Goal: Transaction & Acquisition: Purchase product/service

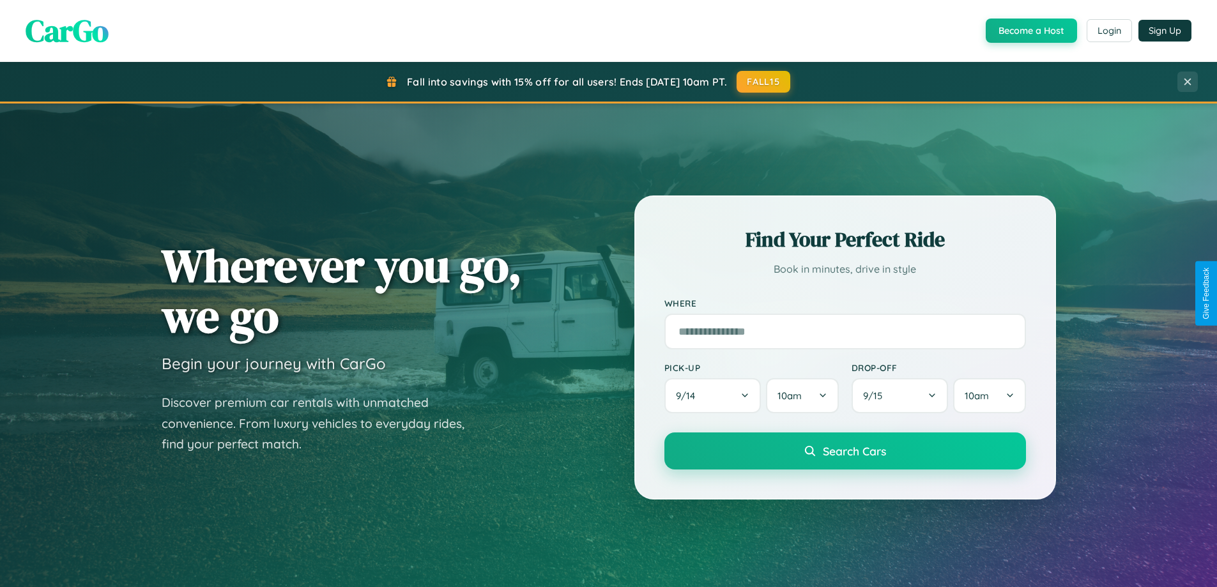
scroll to position [2459, 0]
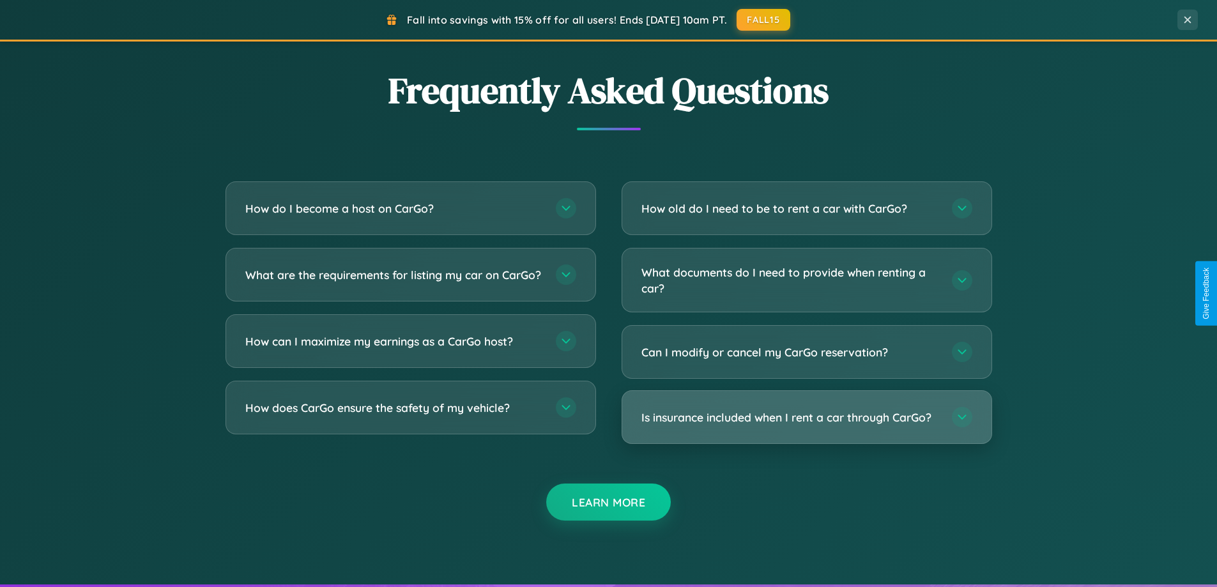
click at [806, 419] on h3 "Is insurance included when I rent a car through CarGo?" at bounding box center [791, 418] width 298 height 16
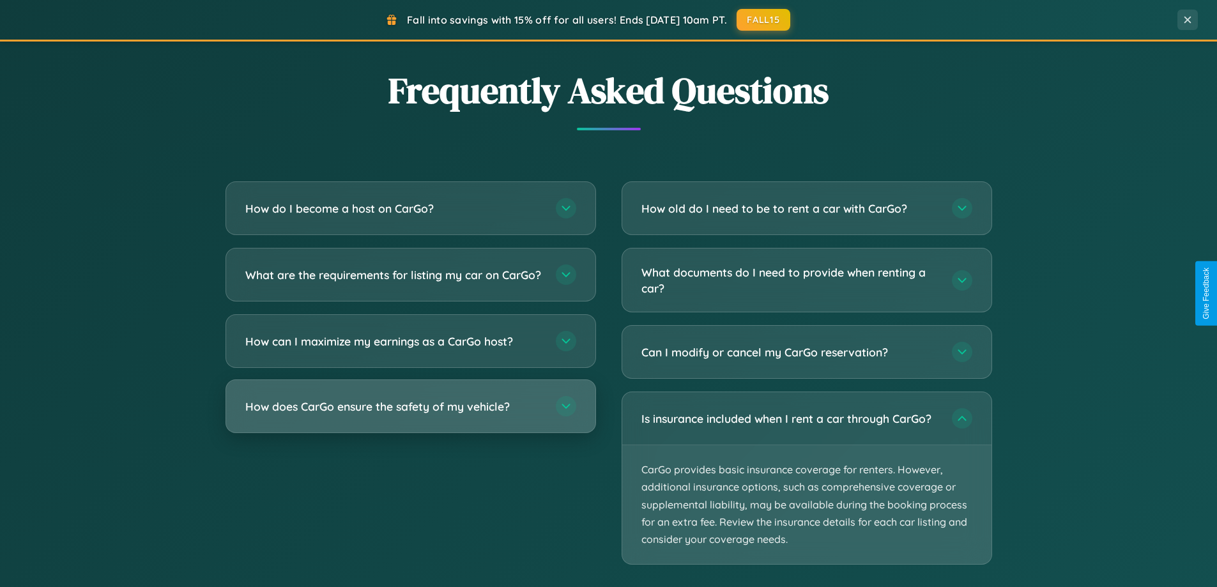
click at [410, 415] on h3 "How does CarGo ensure the safety of my vehicle?" at bounding box center [394, 407] width 298 height 16
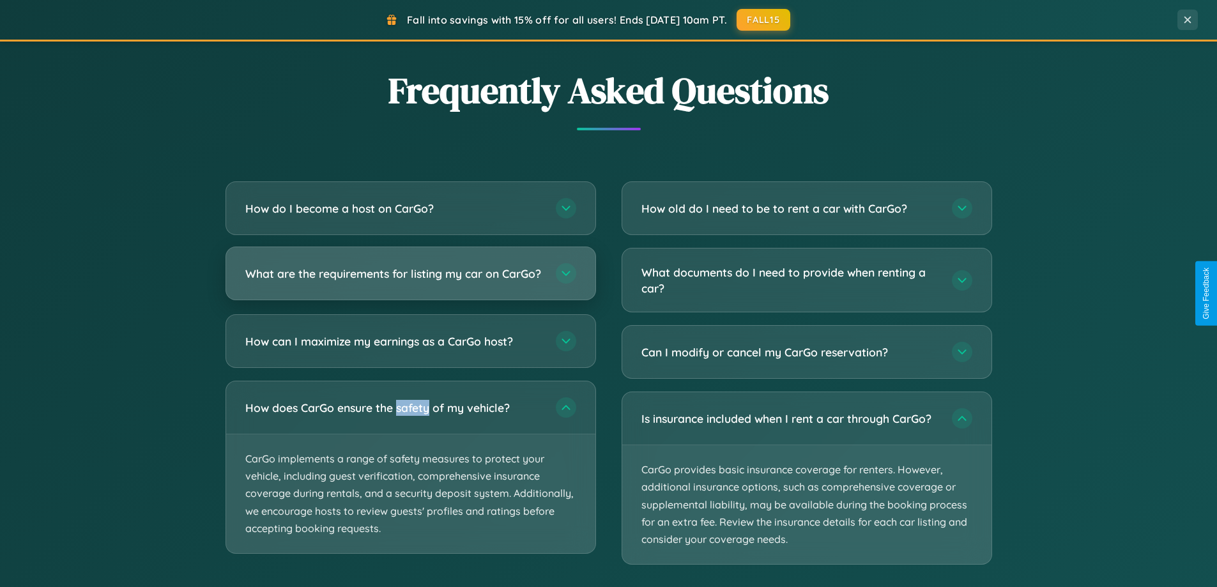
click at [410, 280] on h3 "What are the requirements for listing my car on CarGo?" at bounding box center [394, 274] width 298 height 16
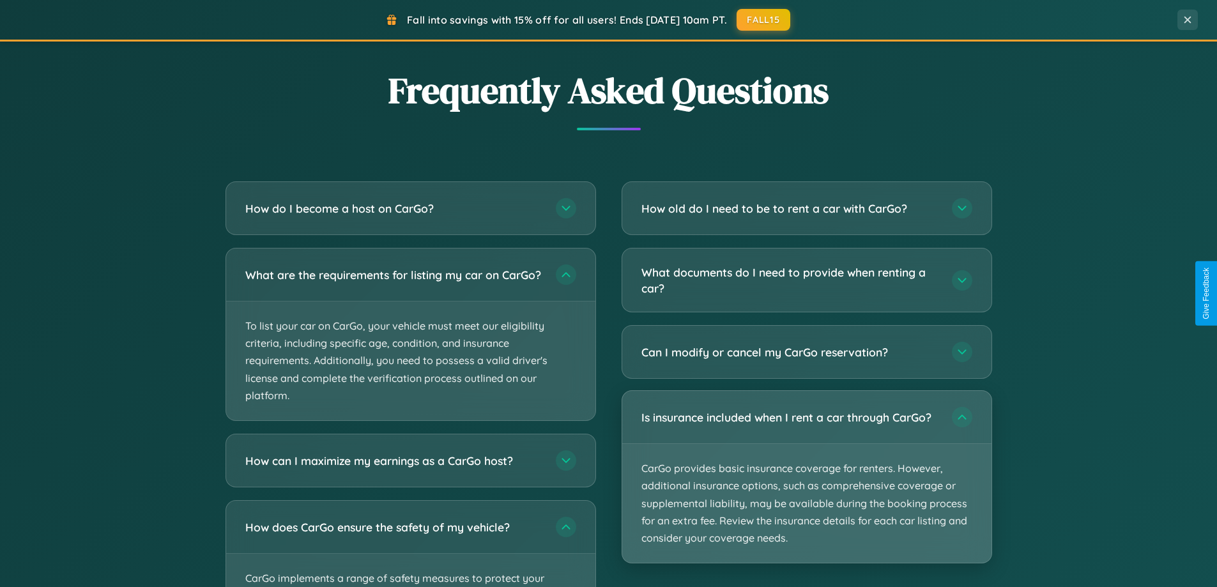
click at [806, 477] on p "CarGo provides basic insurance coverage for renters. However, additional insura…" at bounding box center [806, 503] width 369 height 119
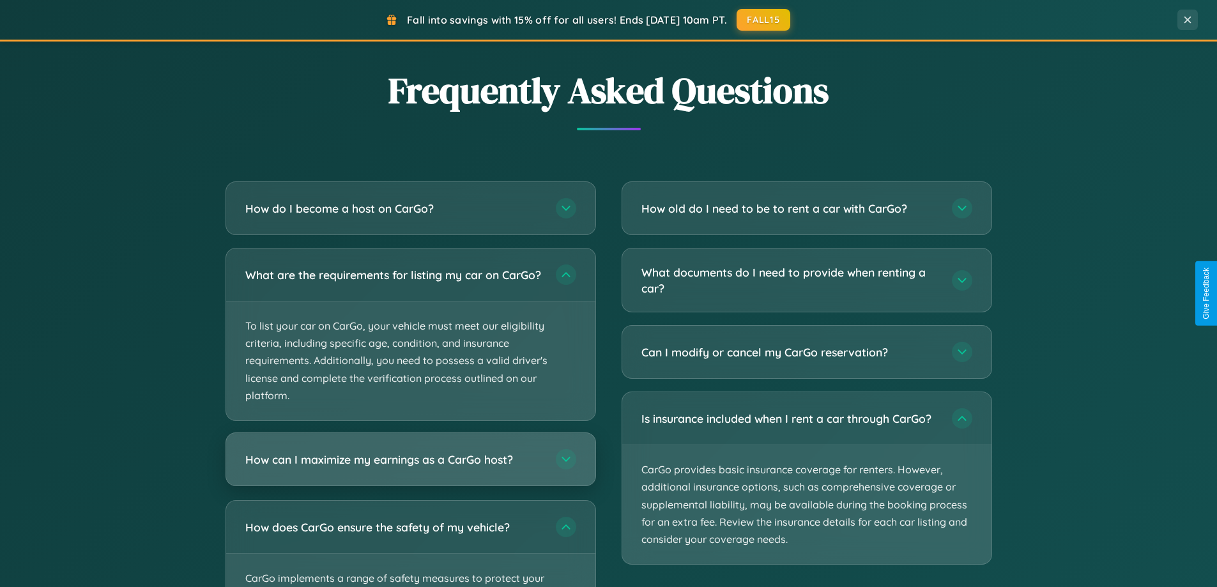
click at [410, 468] on h3 "How can I maximize my earnings as a CarGo host?" at bounding box center [394, 460] width 298 height 16
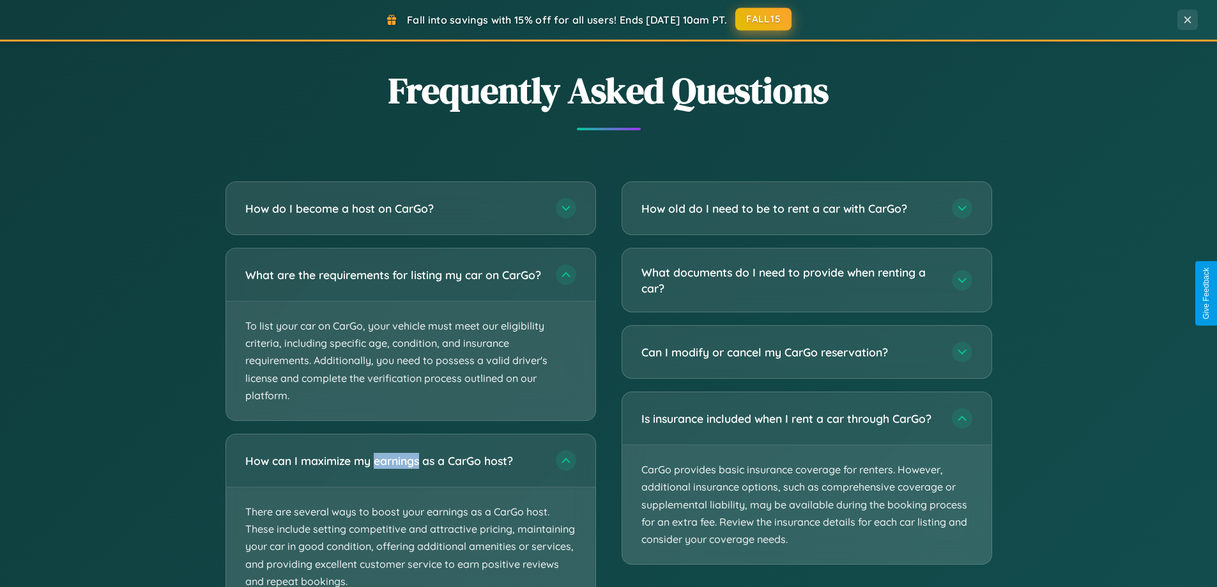
click at [764, 19] on button "FALL15" at bounding box center [764, 19] width 56 height 23
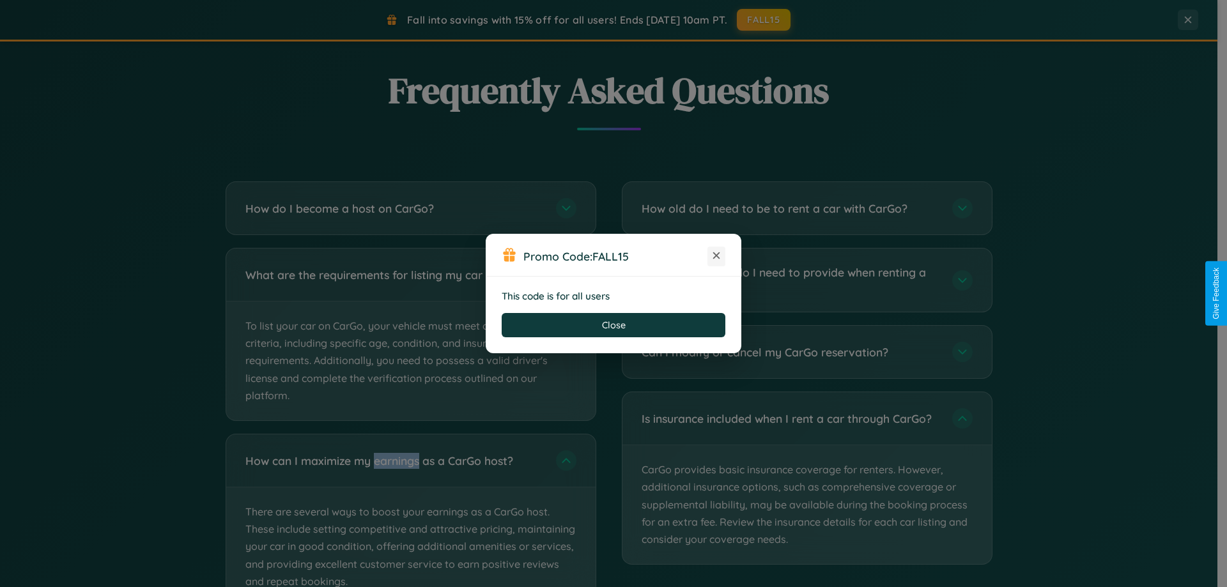
click at [716, 256] on icon at bounding box center [716, 255] width 13 height 13
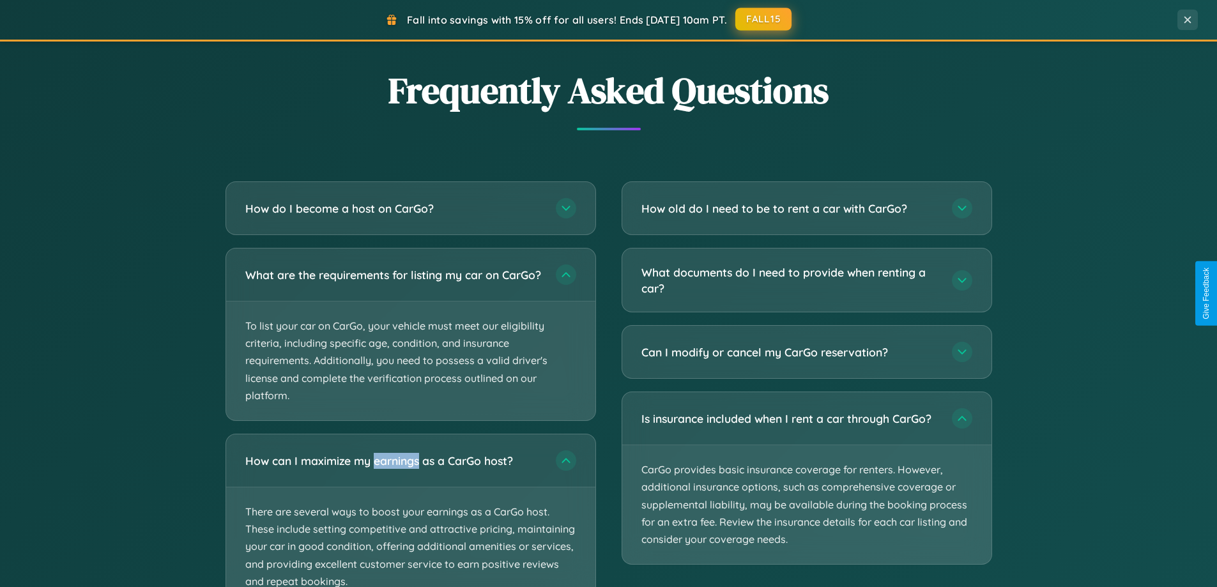
click at [764, 19] on button "FALL15" at bounding box center [764, 19] width 56 height 23
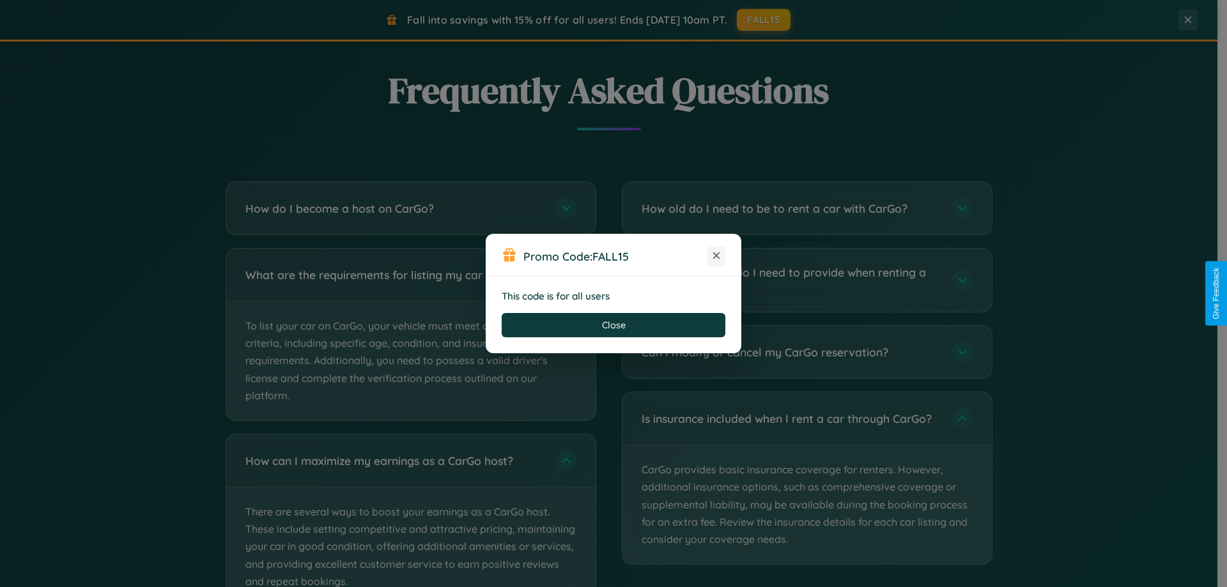
click at [716, 256] on icon at bounding box center [716, 255] width 13 height 13
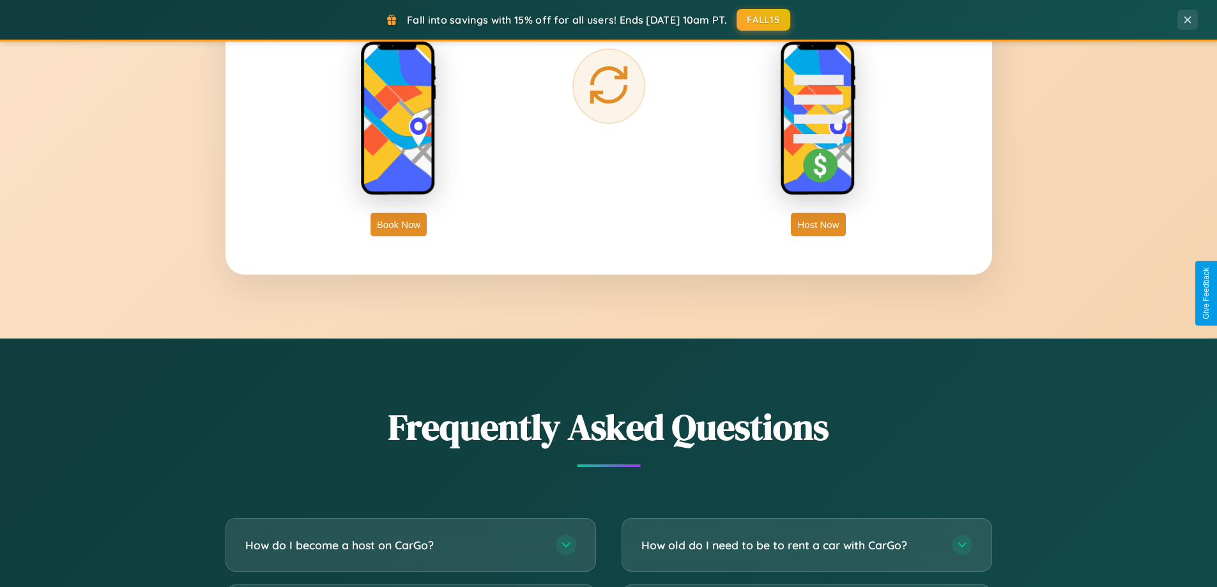
scroll to position [2053, 0]
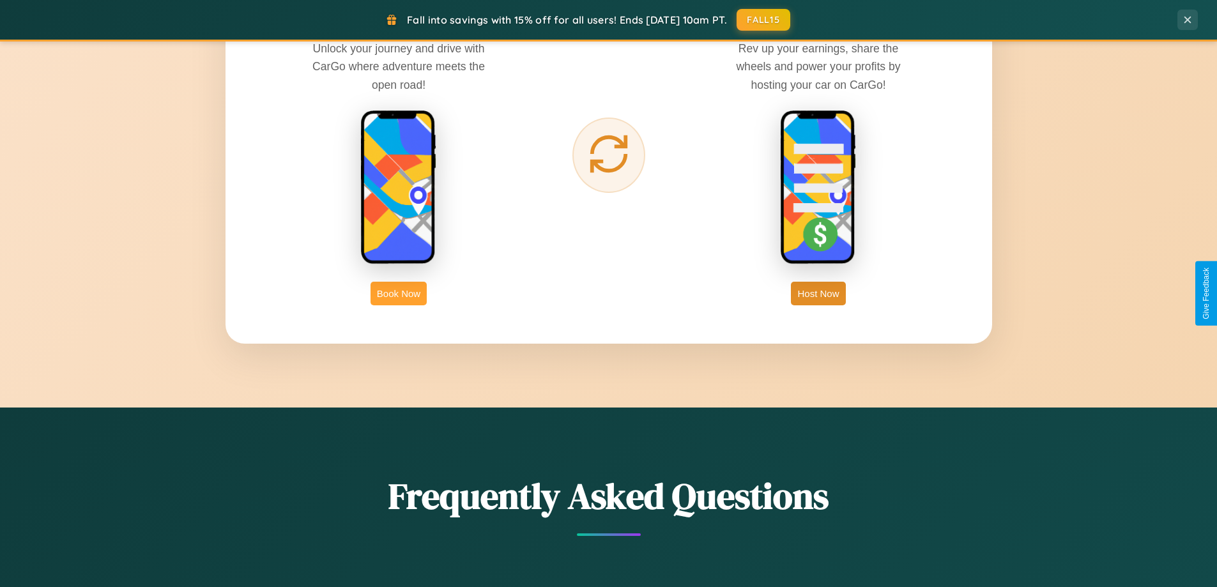
click at [399, 293] on button "Book Now" at bounding box center [399, 294] width 56 height 24
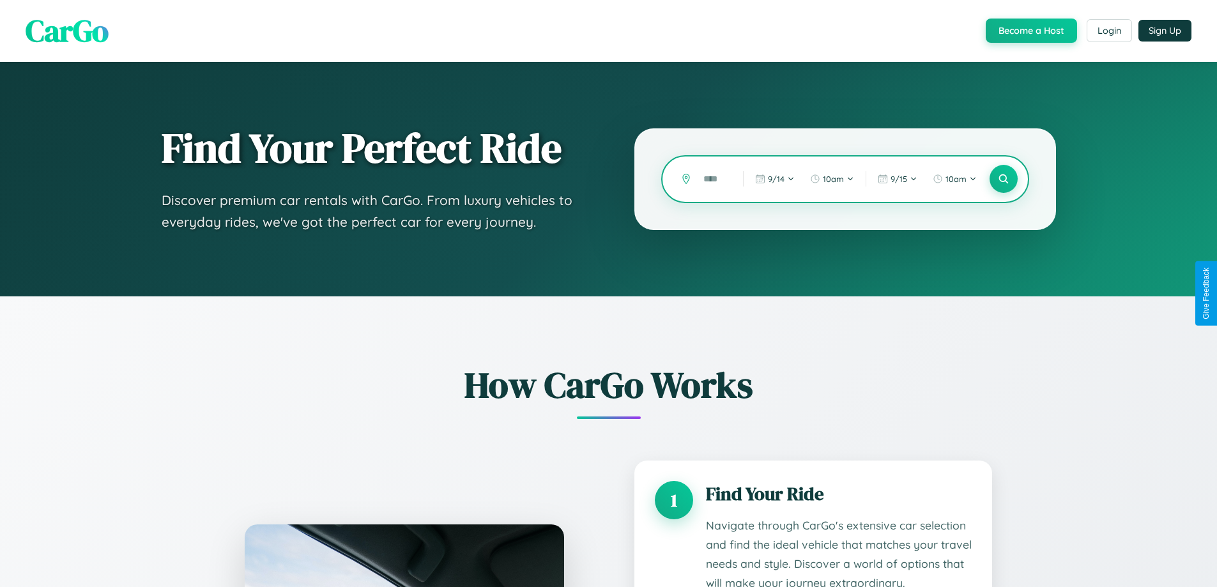
click at [714, 179] on input "text" at bounding box center [713, 179] width 33 height 22
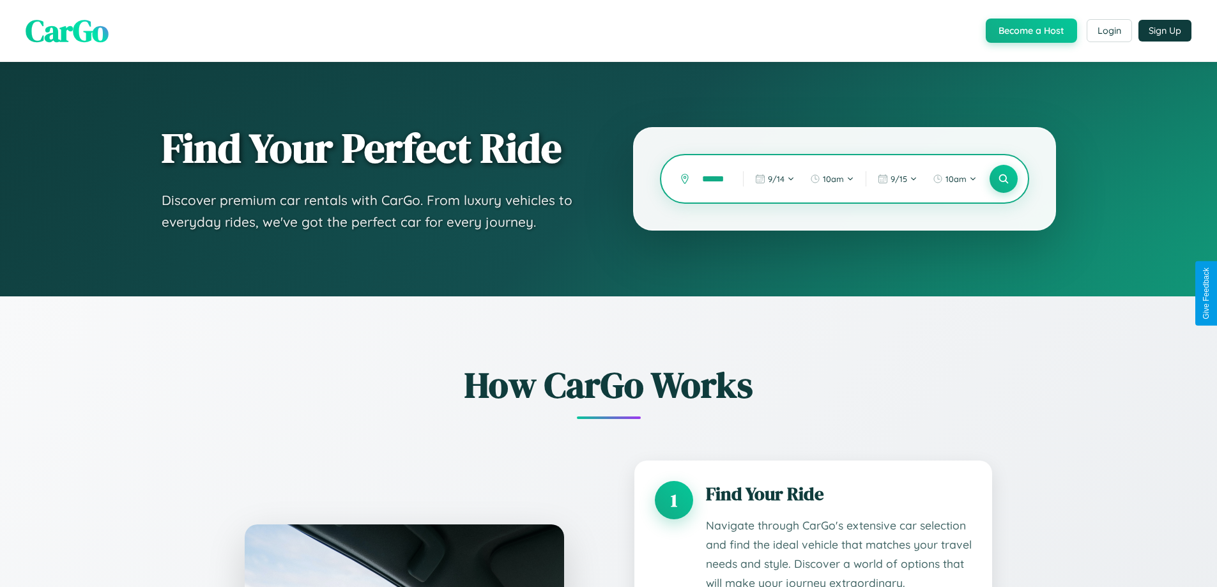
scroll to position [0, 13]
type input "******"
click at [1003, 179] on icon at bounding box center [1004, 179] width 12 height 12
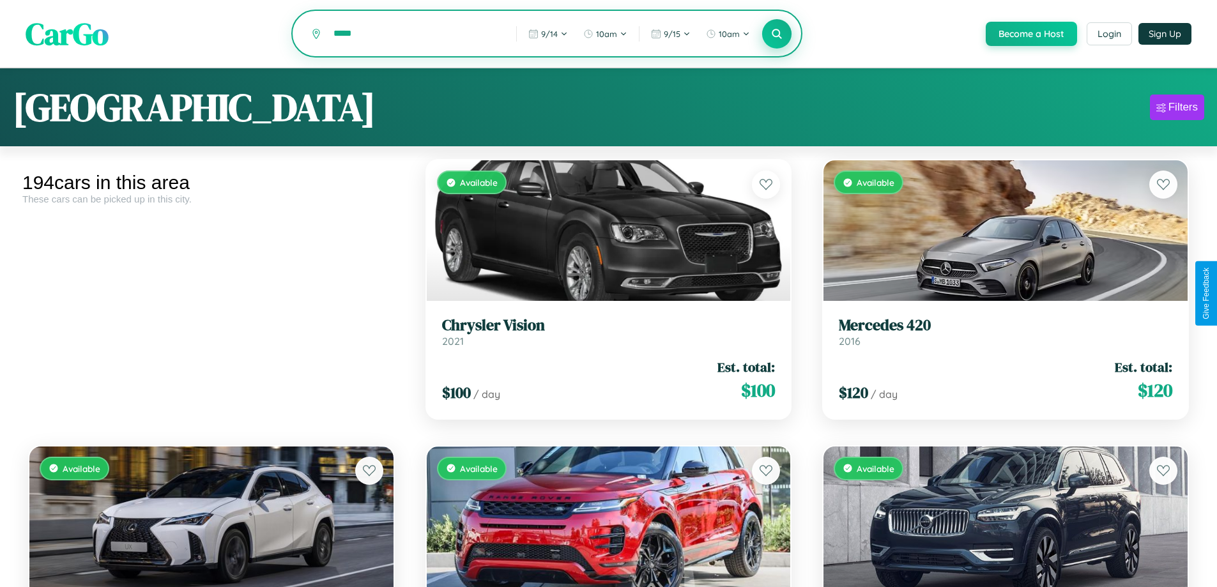
type input "*****"
click at [776, 35] on icon at bounding box center [777, 33] width 12 height 12
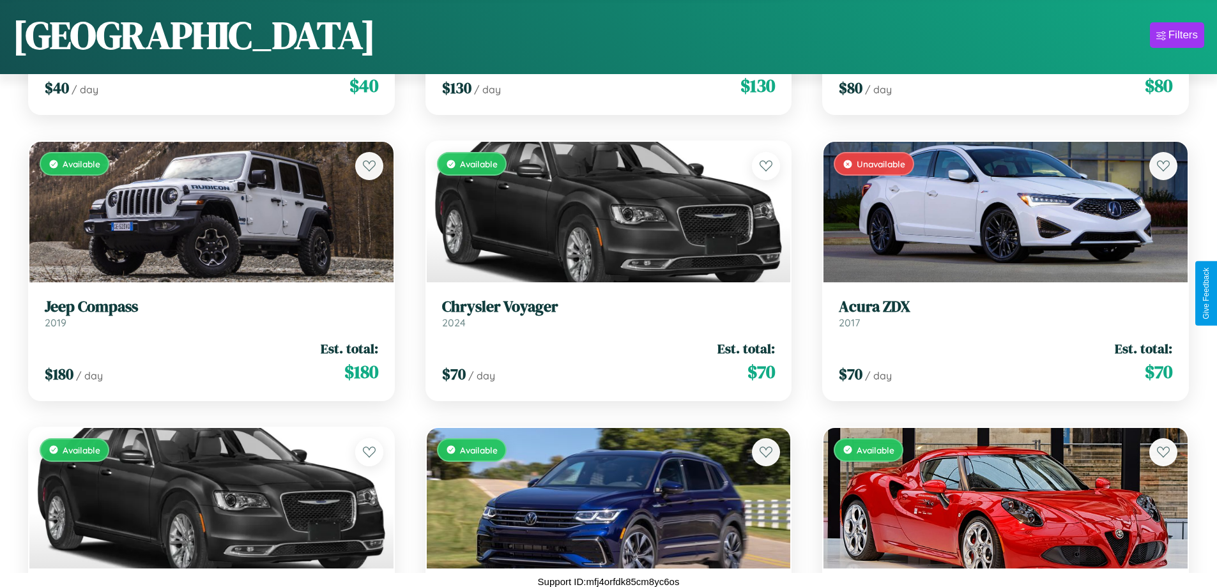
scroll to position [3614, 0]
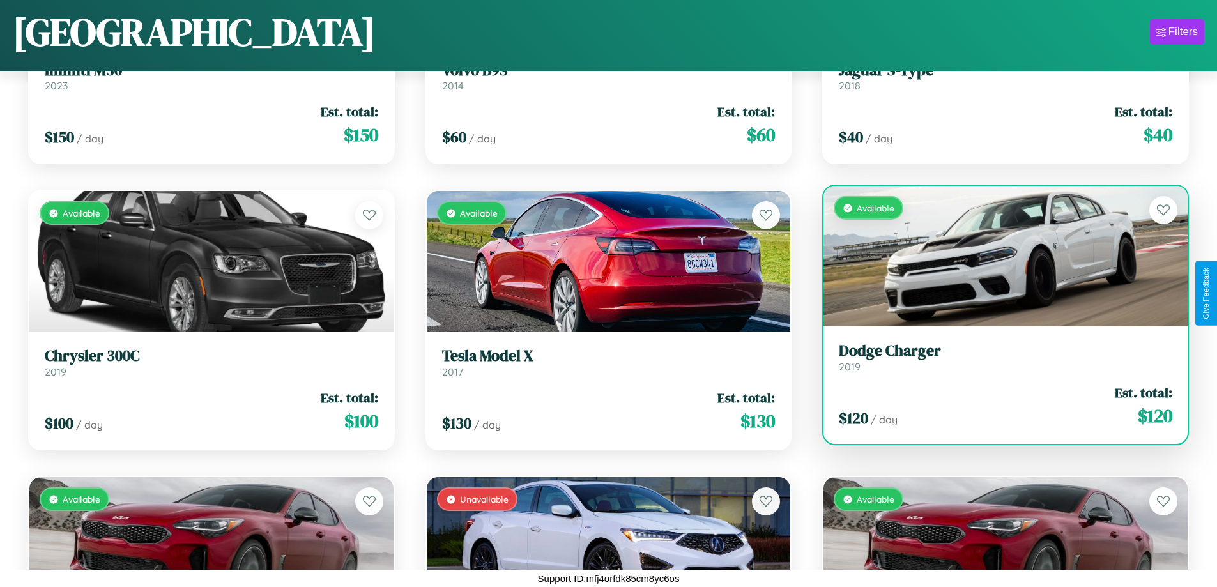
click at [998, 261] on div "Available" at bounding box center [1006, 256] width 364 height 141
click at [998, 256] on div "Available" at bounding box center [1006, 256] width 364 height 141
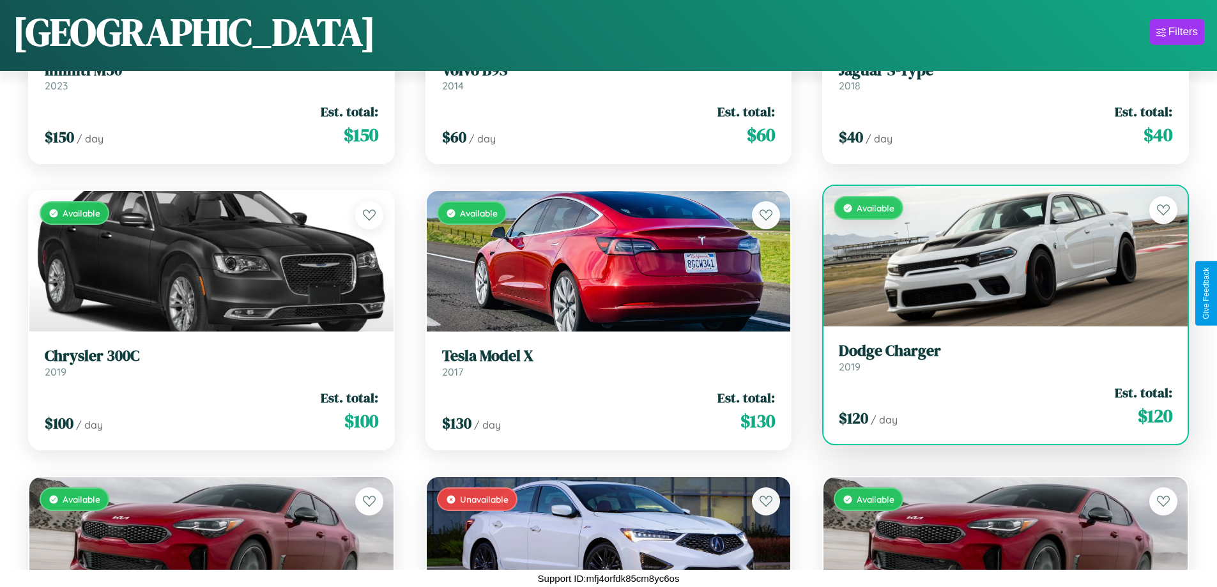
click at [998, 256] on div "Available" at bounding box center [1006, 256] width 364 height 141
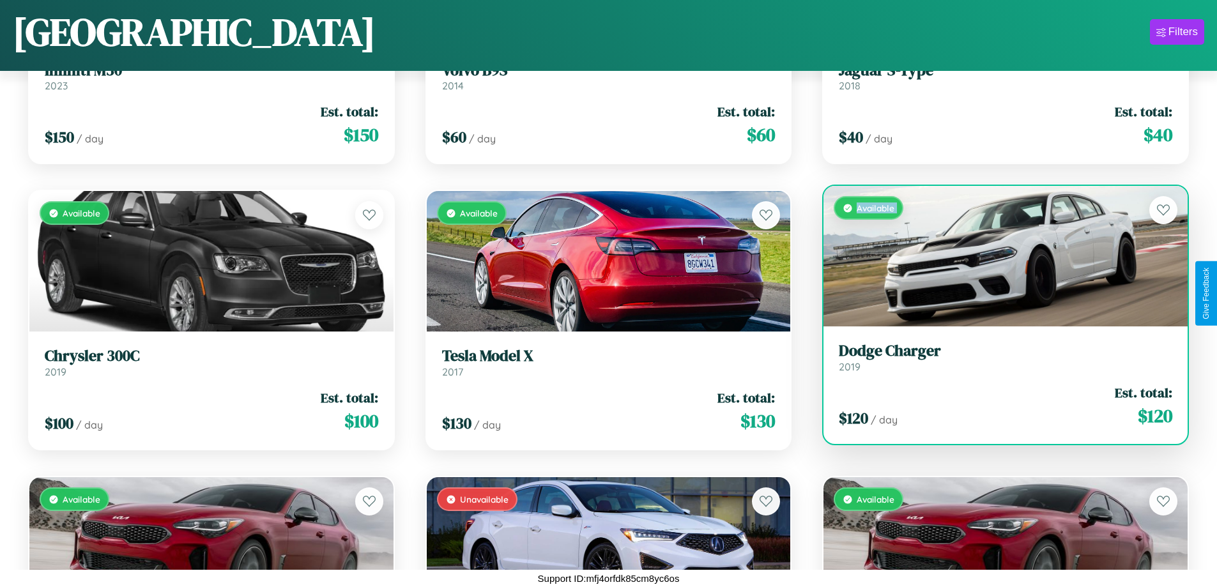
click at [998, 256] on div "Available" at bounding box center [1006, 256] width 364 height 141
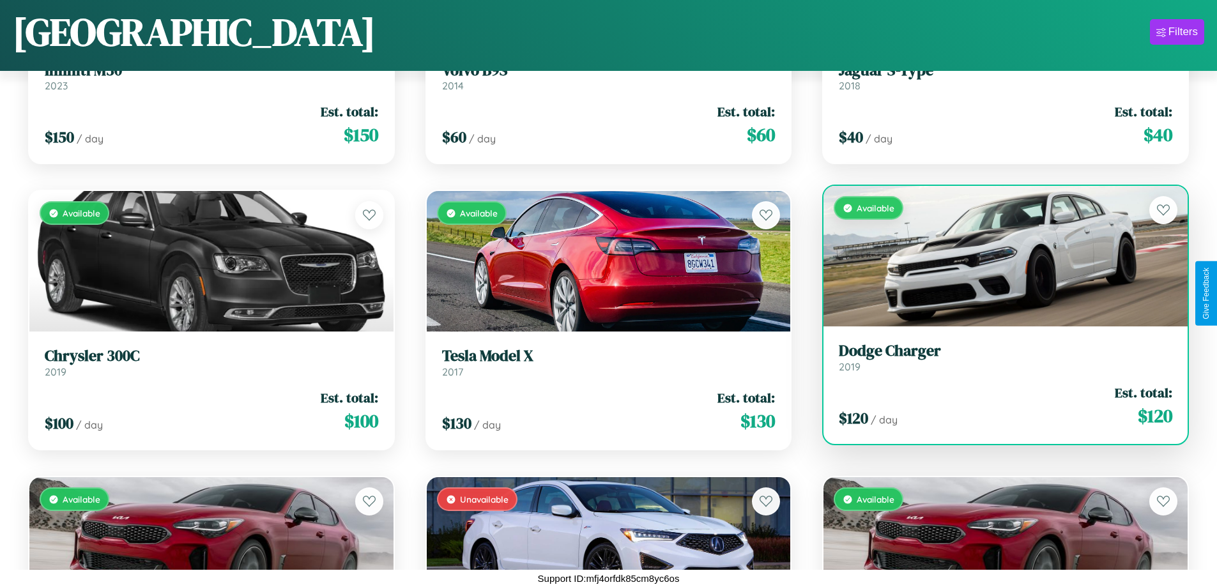
click at [998, 256] on div "Available" at bounding box center [1006, 256] width 364 height 141
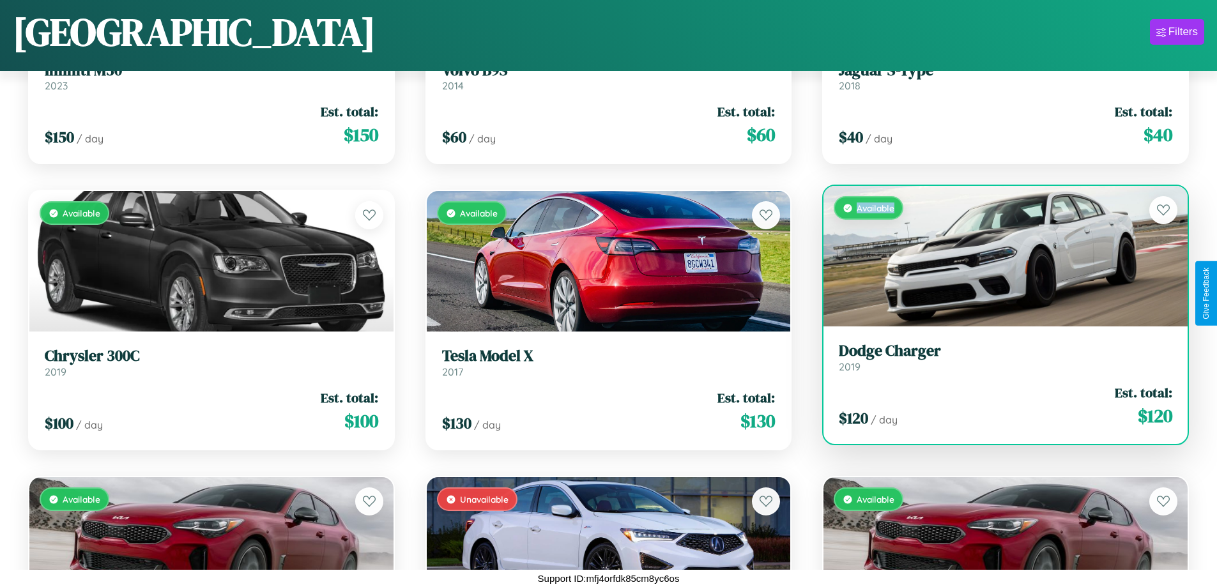
click at [998, 256] on div "Available" at bounding box center [1006, 256] width 364 height 141
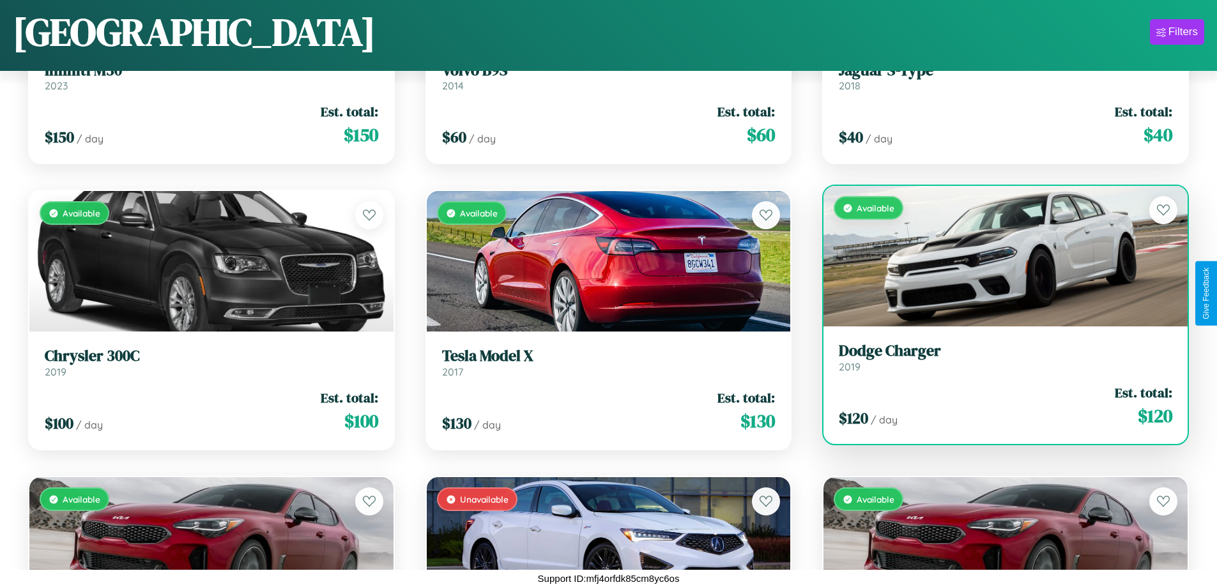
click at [998, 357] on h3 "Dodge Charger" at bounding box center [1006, 351] width 334 height 19
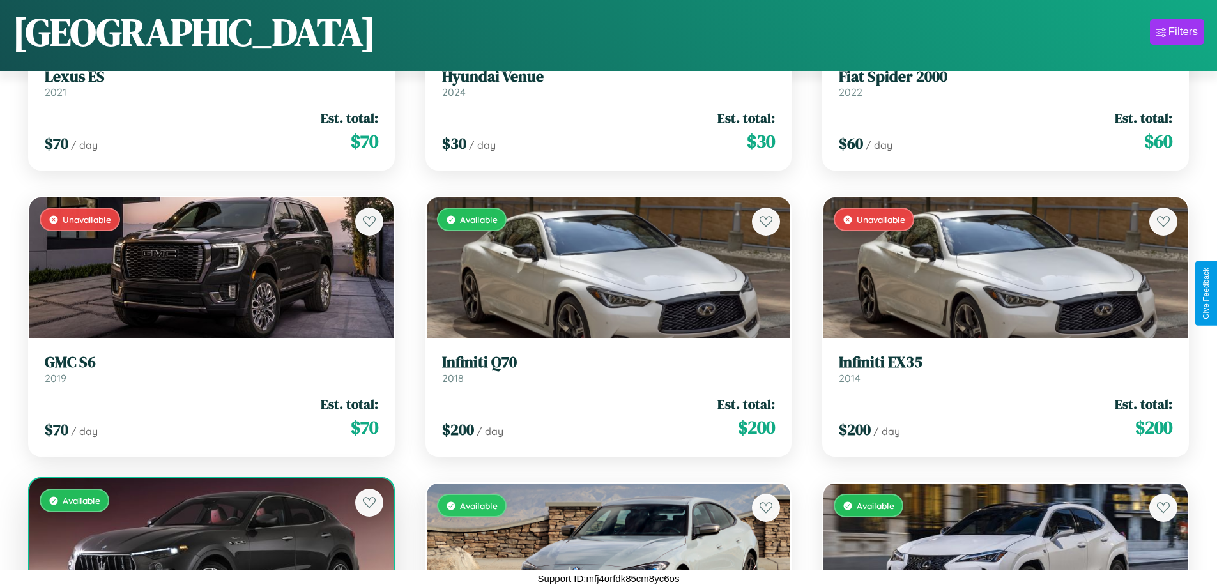
scroll to position [10767, 0]
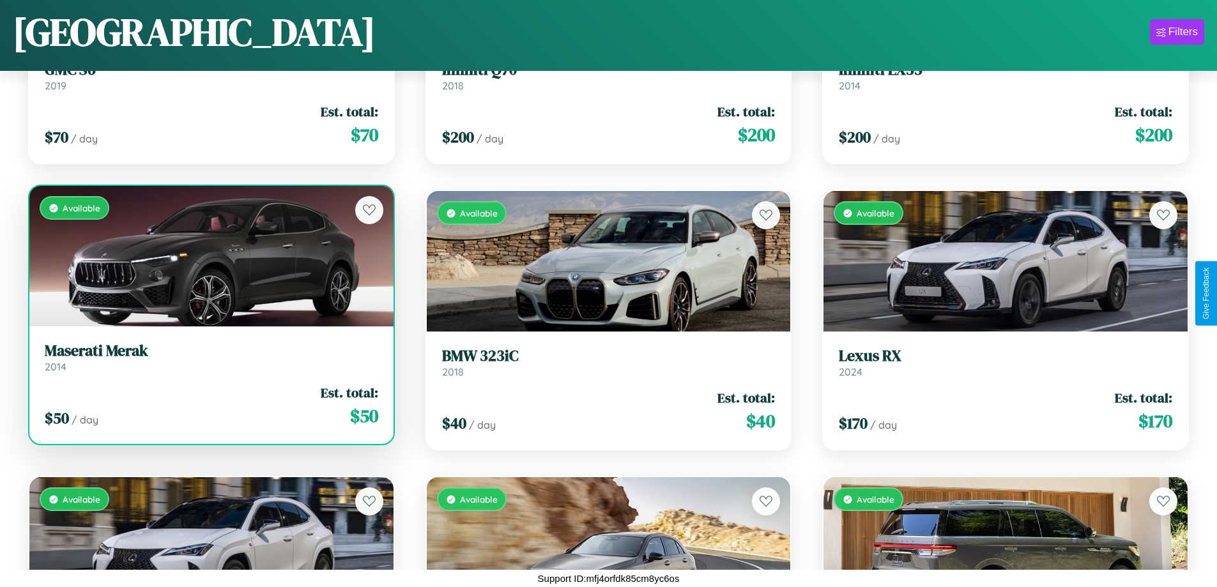
click at [210, 362] on link "Maserati Merak 2014" at bounding box center [212, 357] width 334 height 31
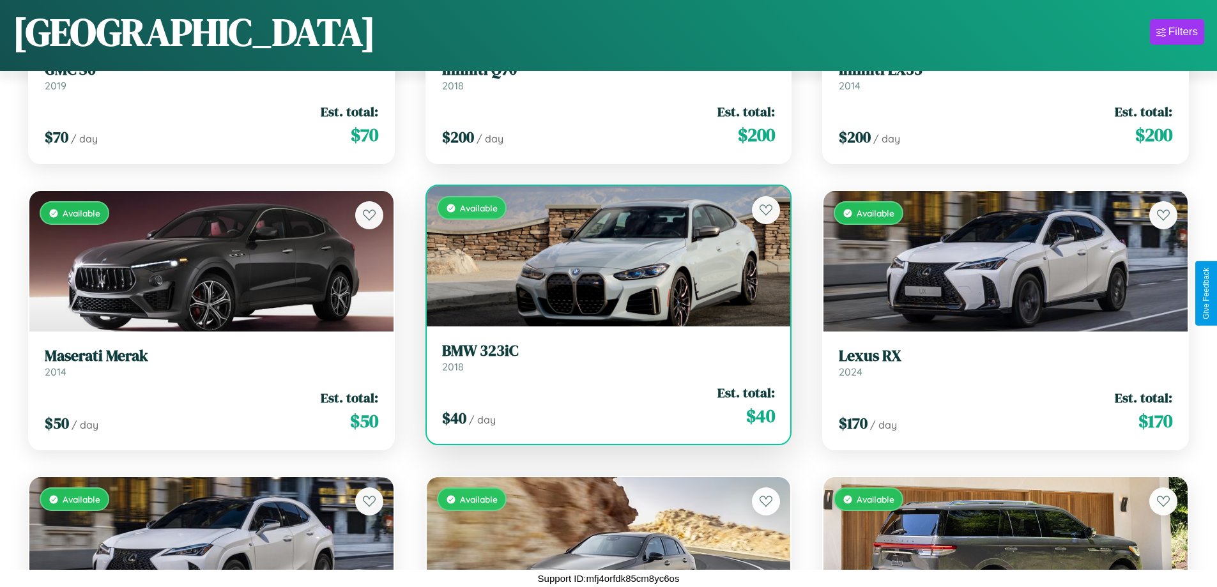
scroll to position [1897, 0]
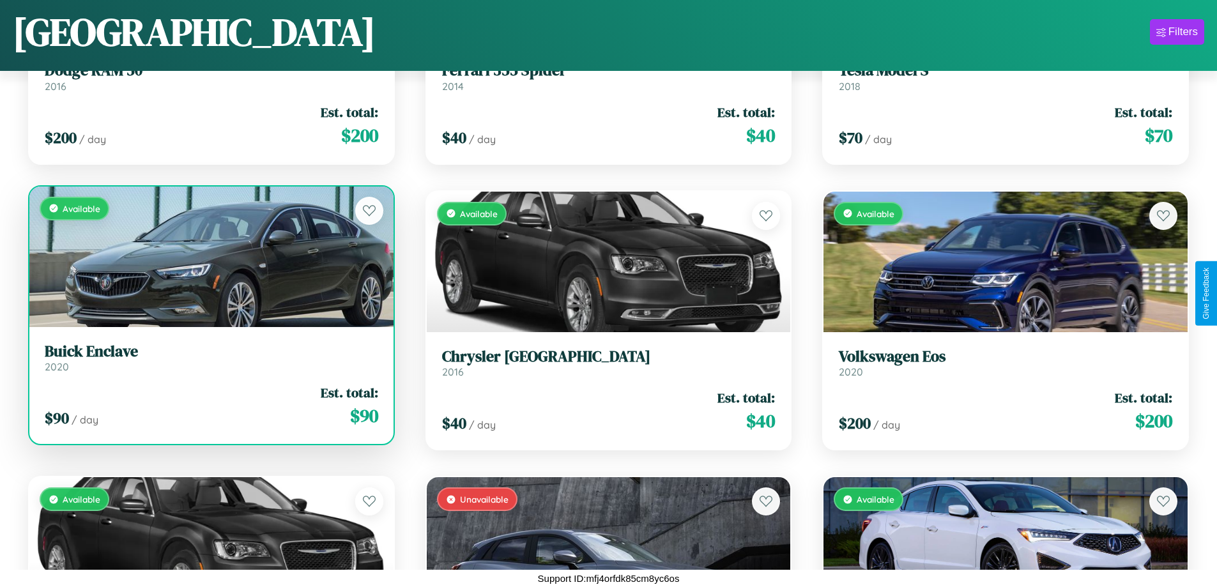
click at [210, 362] on link "Buick Enclave 2020" at bounding box center [212, 358] width 334 height 31
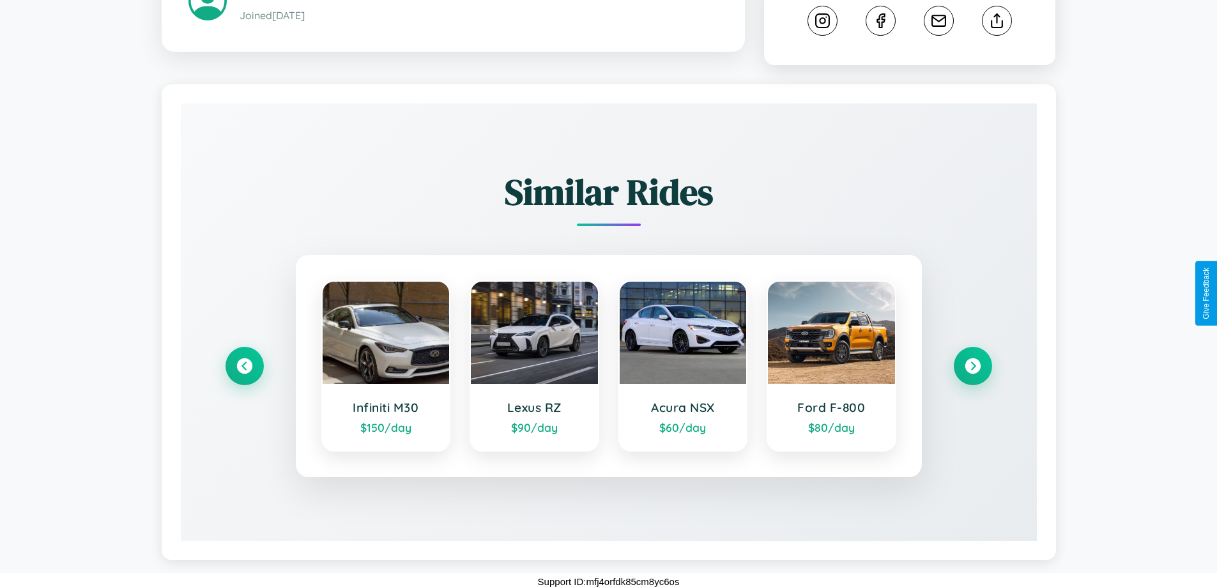
scroll to position [696, 0]
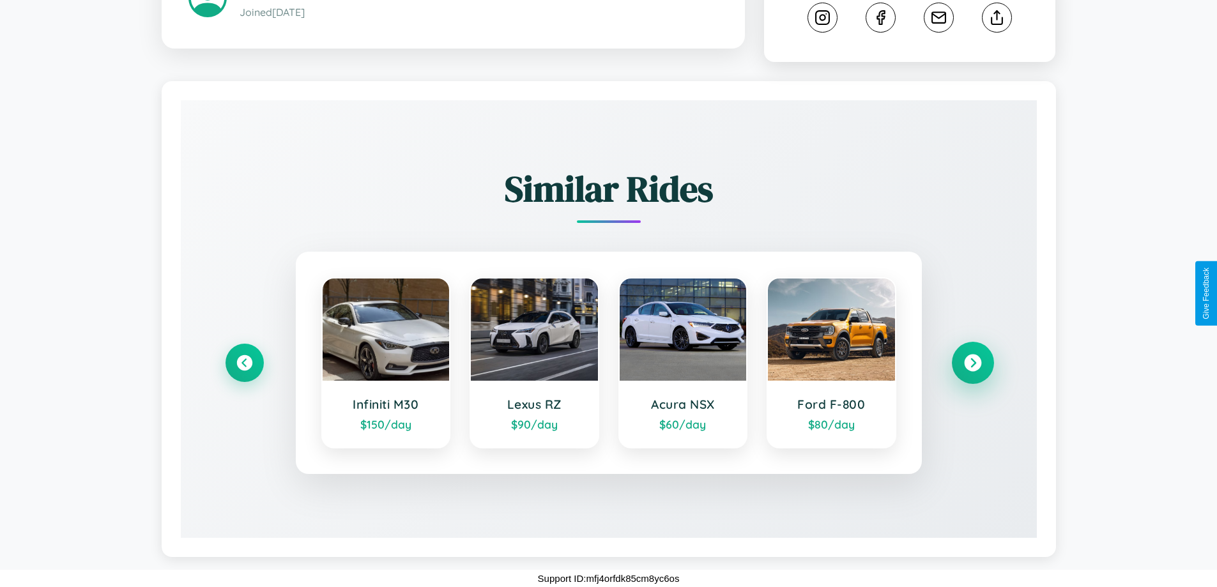
click at [973, 363] on icon at bounding box center [972, 363] width 17 height 17
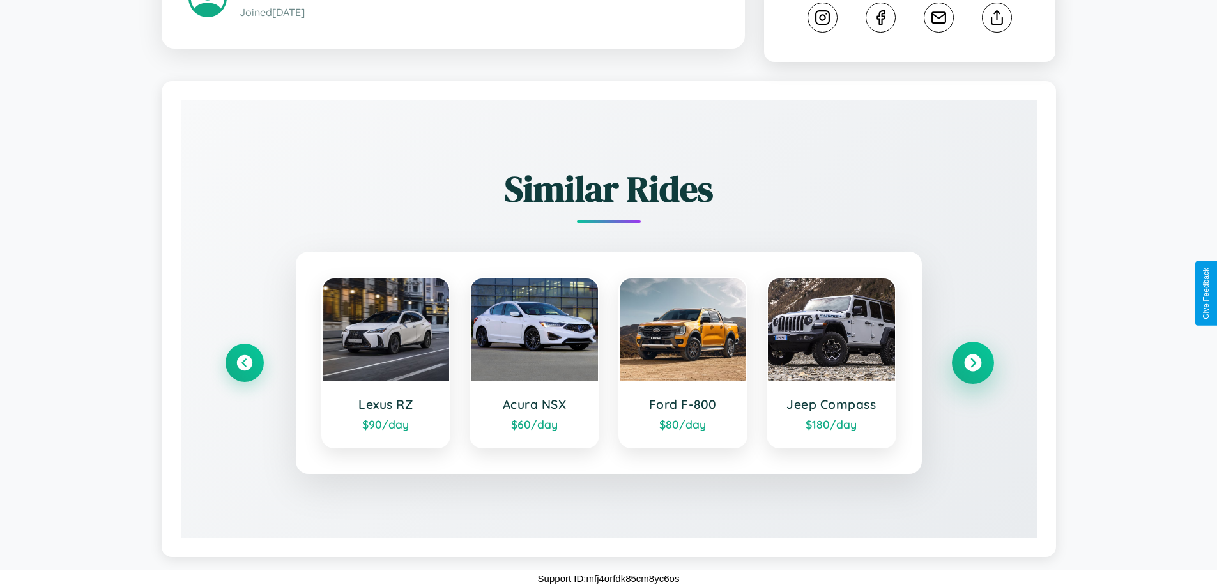
click at [973, 363] on icon at bounding box center [972, 363] width 17 height 17
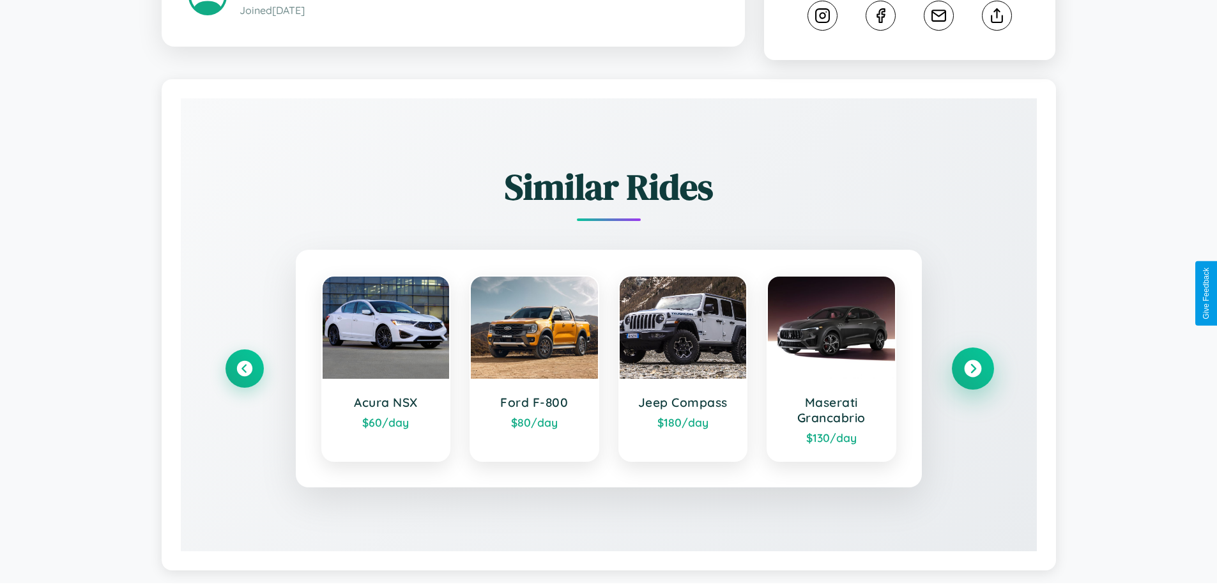
click at [973, 371] on icon at bounding box center [972, 368] width 17 height 17
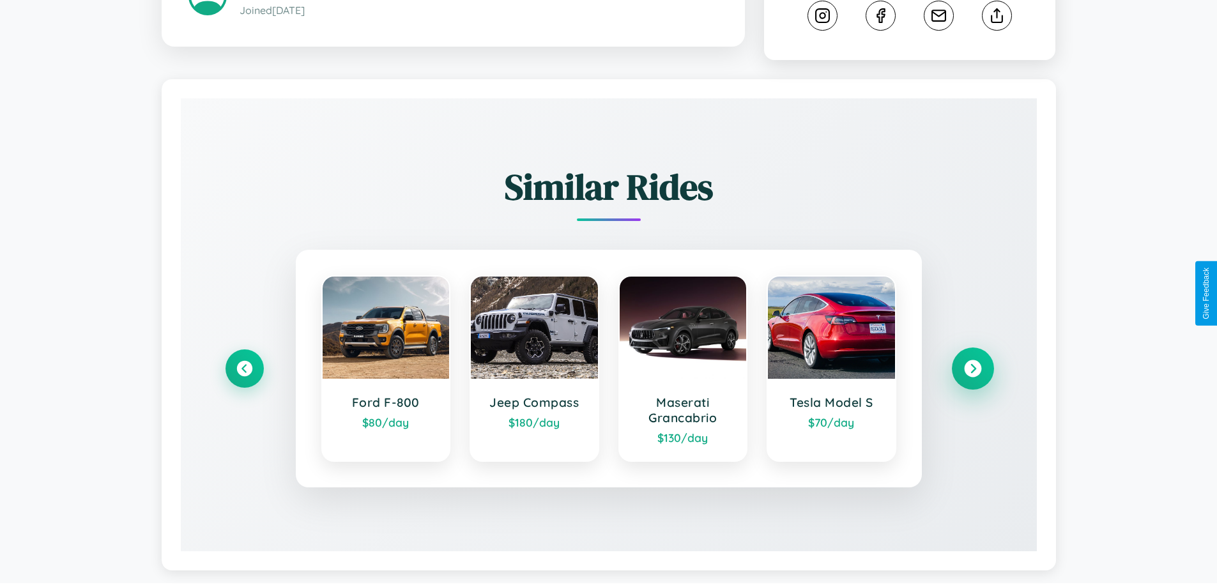
click at [973, 371] on icon at bounding box center [972, 368] width 17 height 17
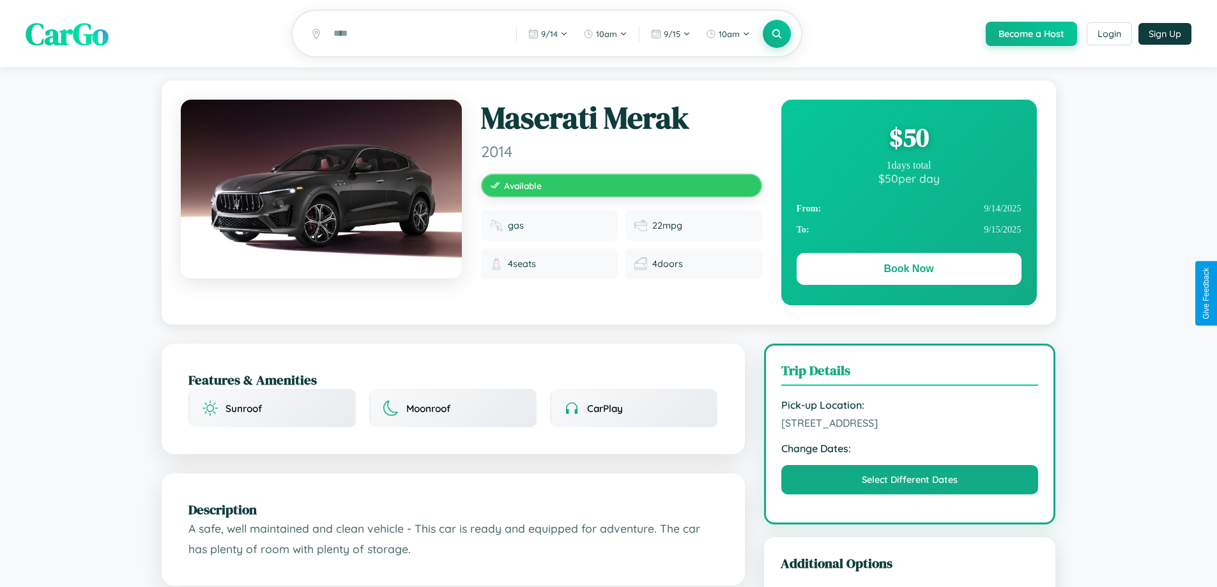
click at [909, 139] on div "$ 50" at bounding box center [909, 137] width 225 height 35
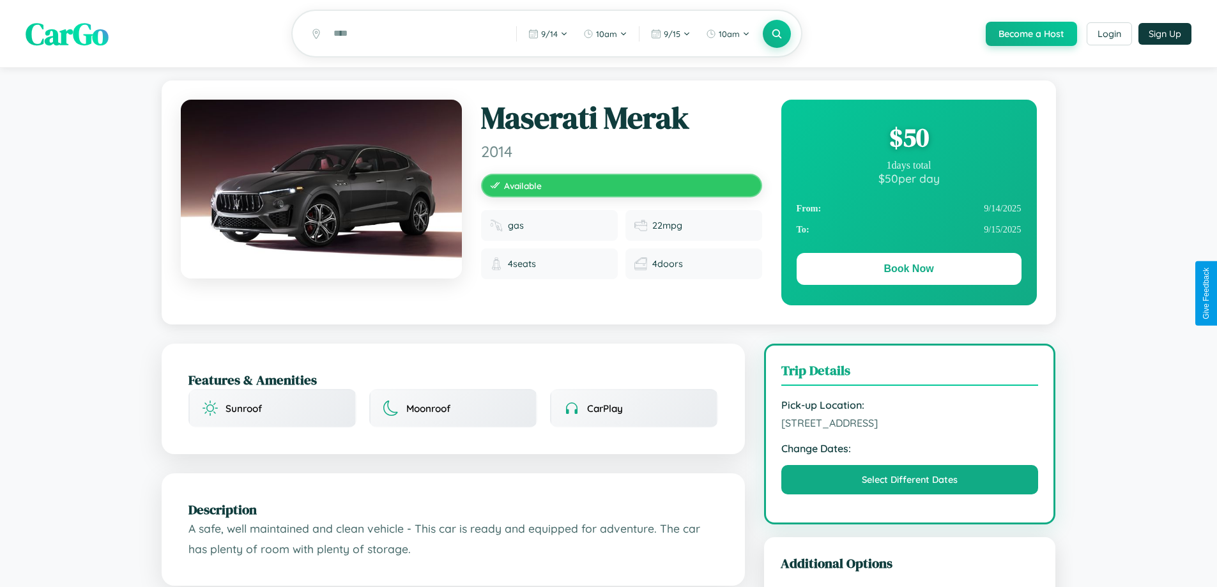
click at [909, 139] on div "$ 50" at bounding box center [909, 137] width 225 height 35
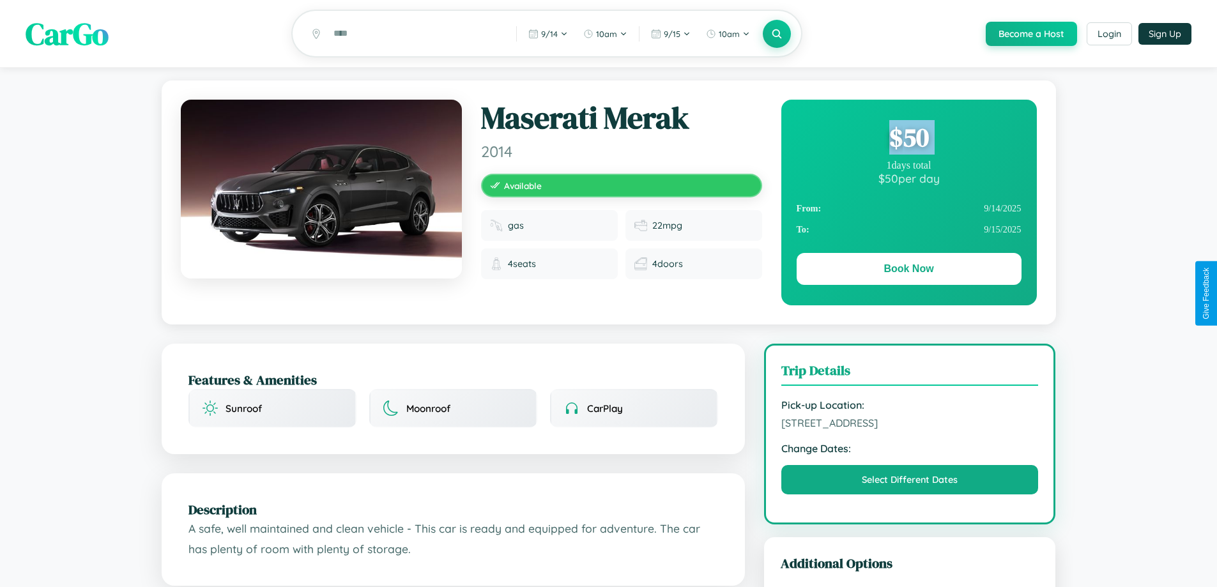
click at [909, 139] on div "$ 50" at bounding box center [909, 137] width 225 height 35
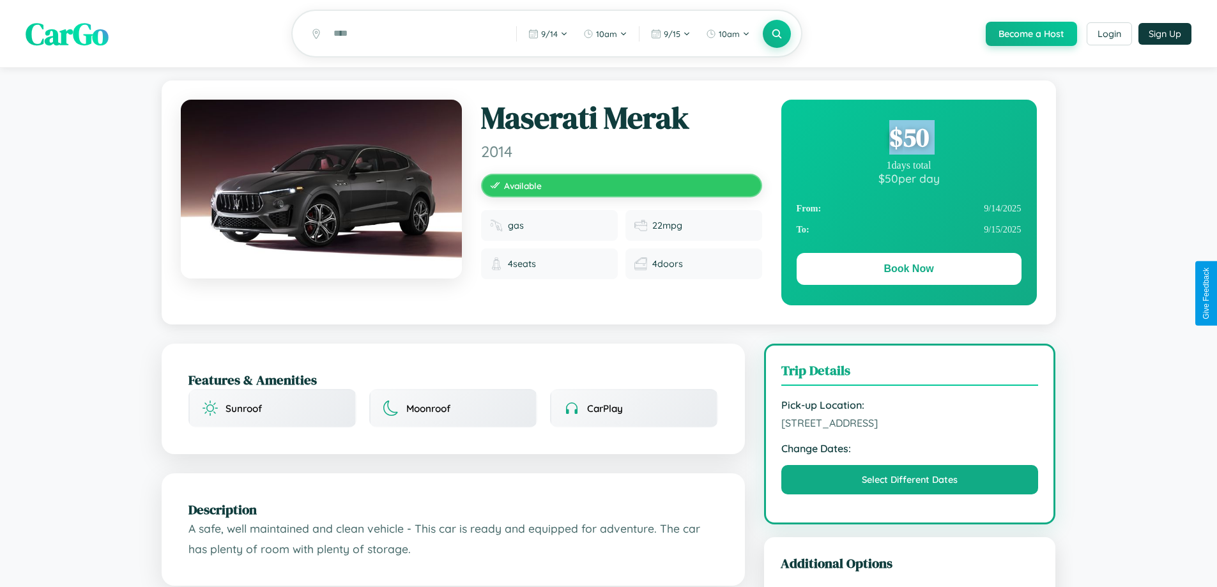
click at [909, 139] on div "$ 50" at bounding box center [909, 137] width 225 height 35
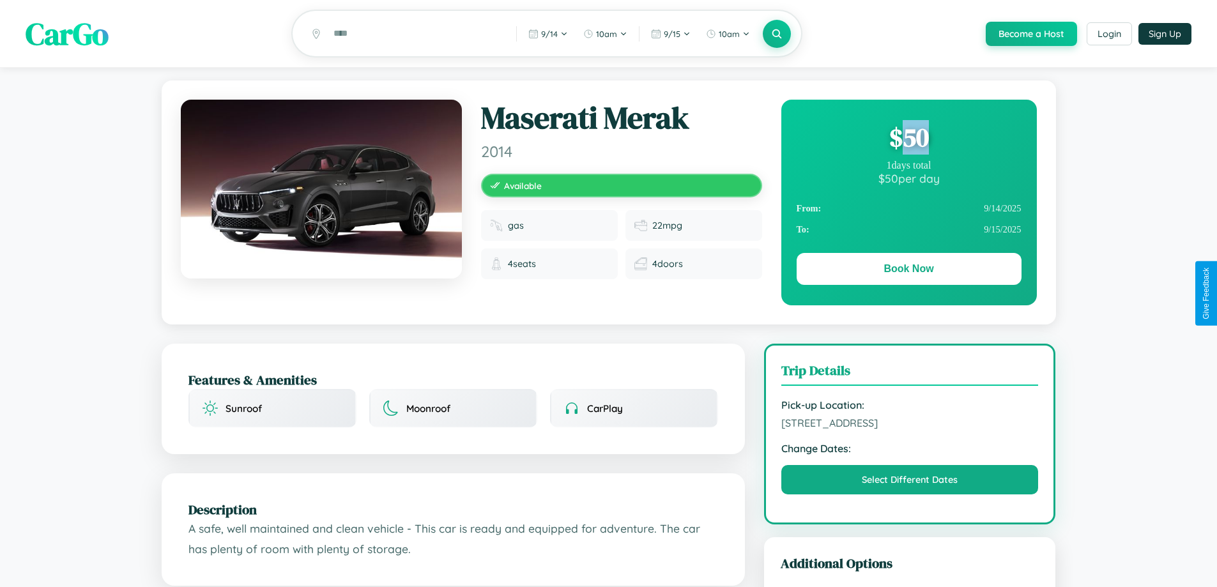
click at [909, 139] on div "$ 50" at bounding box center [909, 137] width 225 height 35
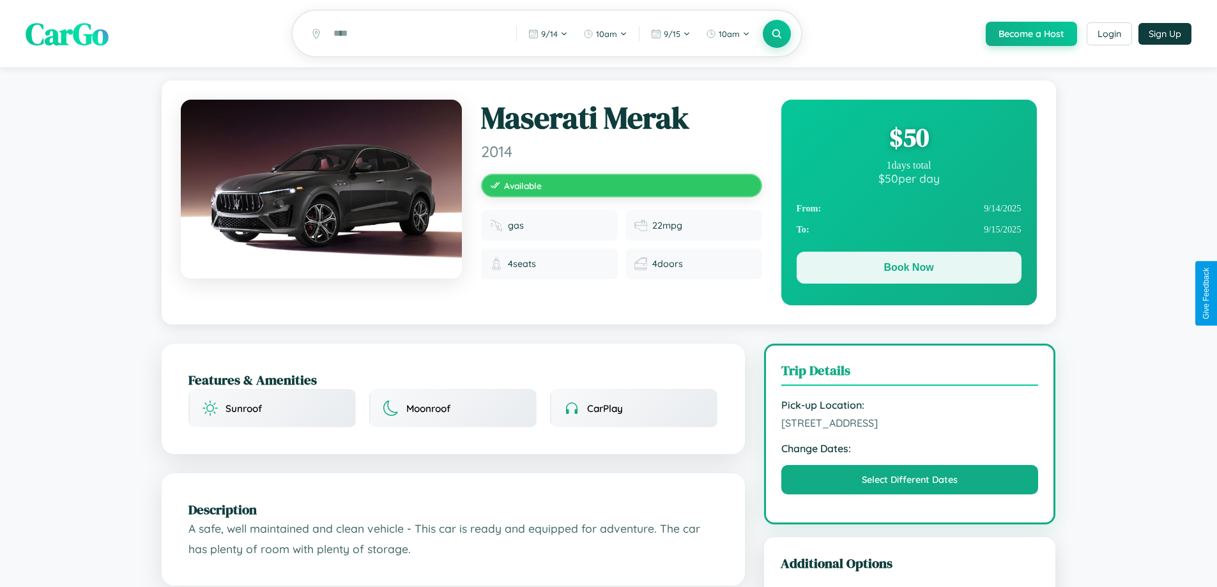
click at [909, 270] on button "Book Now" at bounding box center [909, 268] width 225 height 32
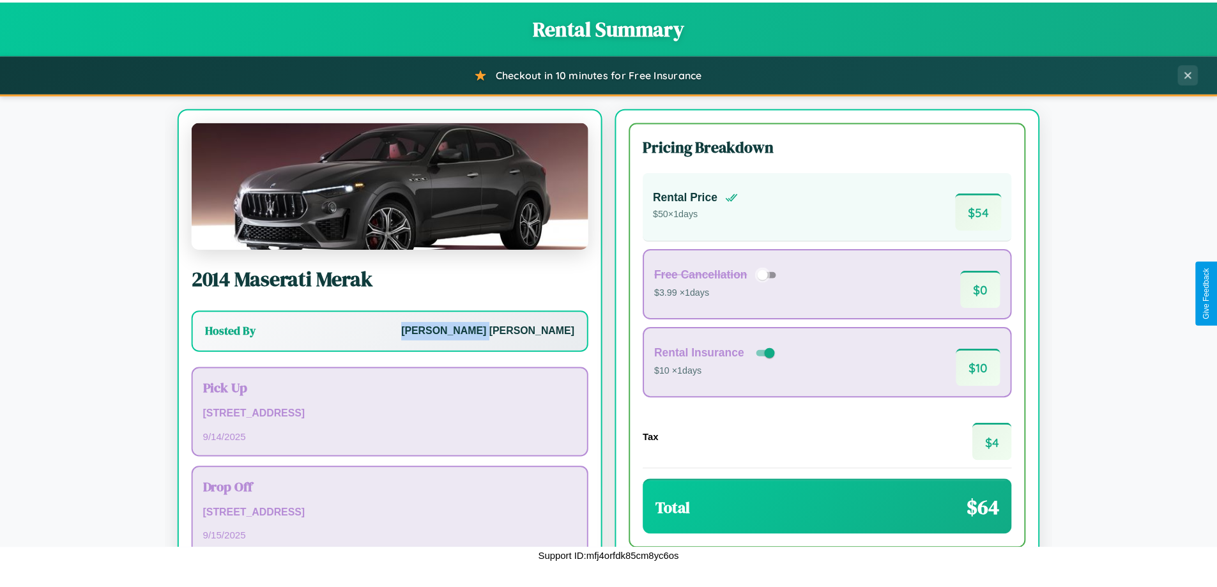
scroll to position [88, 0]
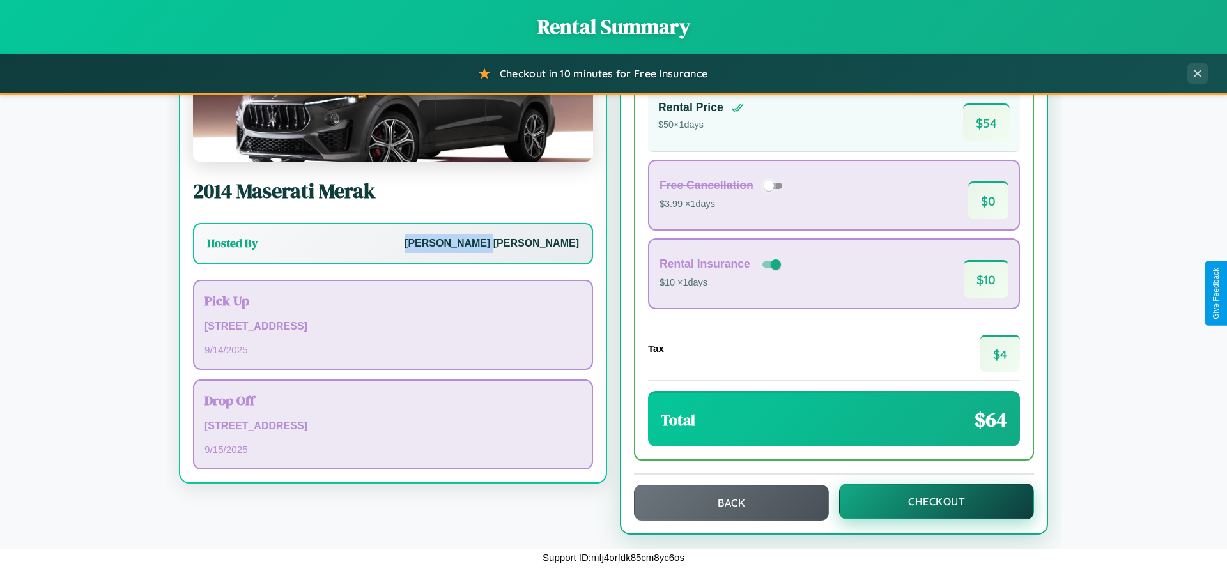
click at [928, 502] on button "Checkout" at bounding box center [936, 502] width 195 height 36
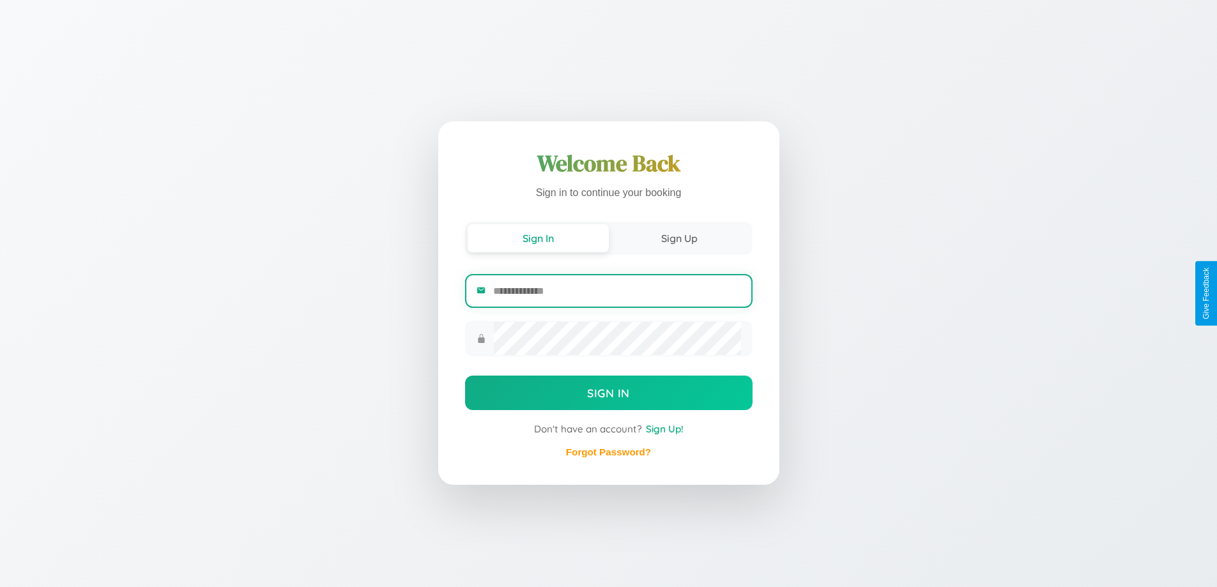
click at [617, 291] on input "email" at bounding box center [616, 290] width 247 height 31
type input "**********"
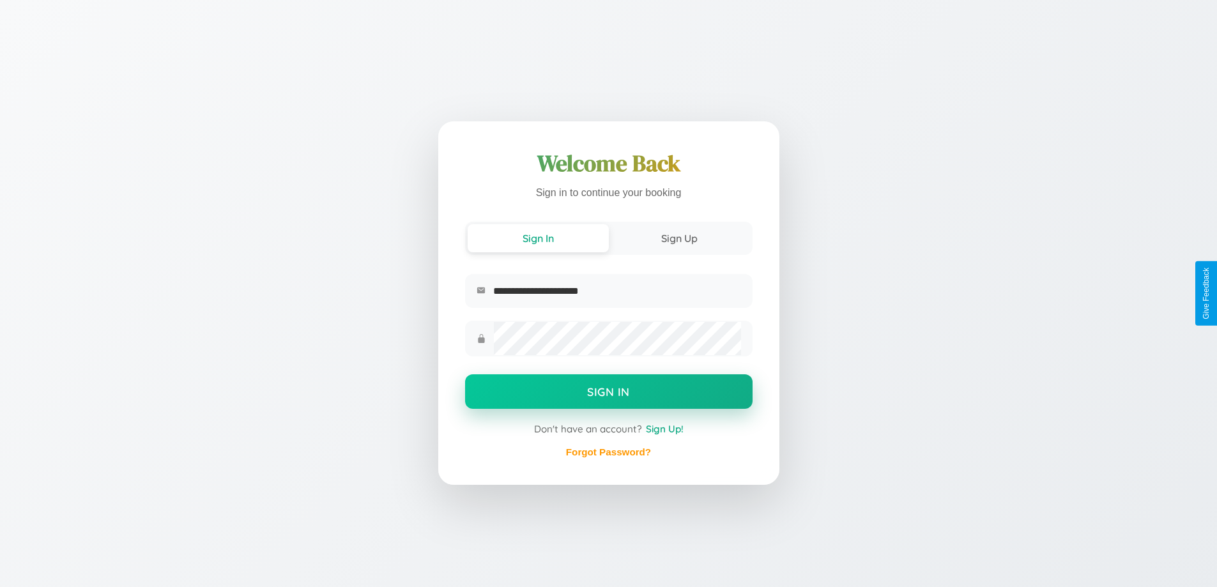
click at [608, 394] on button "Sign In" at bounding box center [609, 391] width 288 height 35
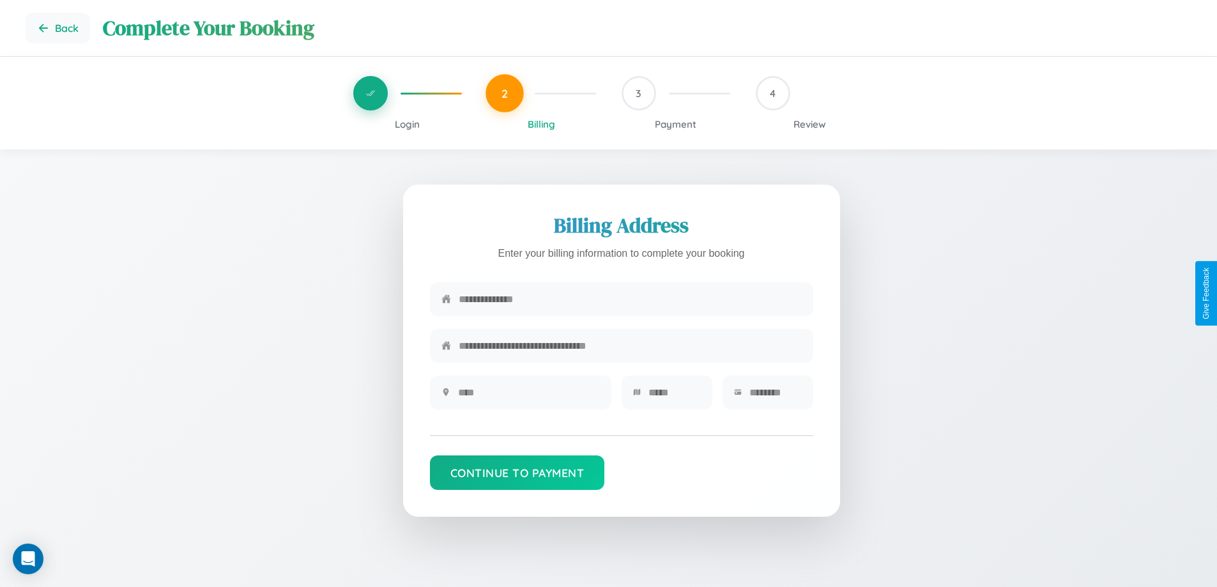
click at [630, 300] on input "text" at bounding box center [630, 299] width 343 height 31
type input "**********"
click at [528, 397] on input "text" at bounding box center [529, 392] width 142 height 31
type input "********"
click at [674, 397] on input "text" at bounding box center [675, 392] width 52 height 31
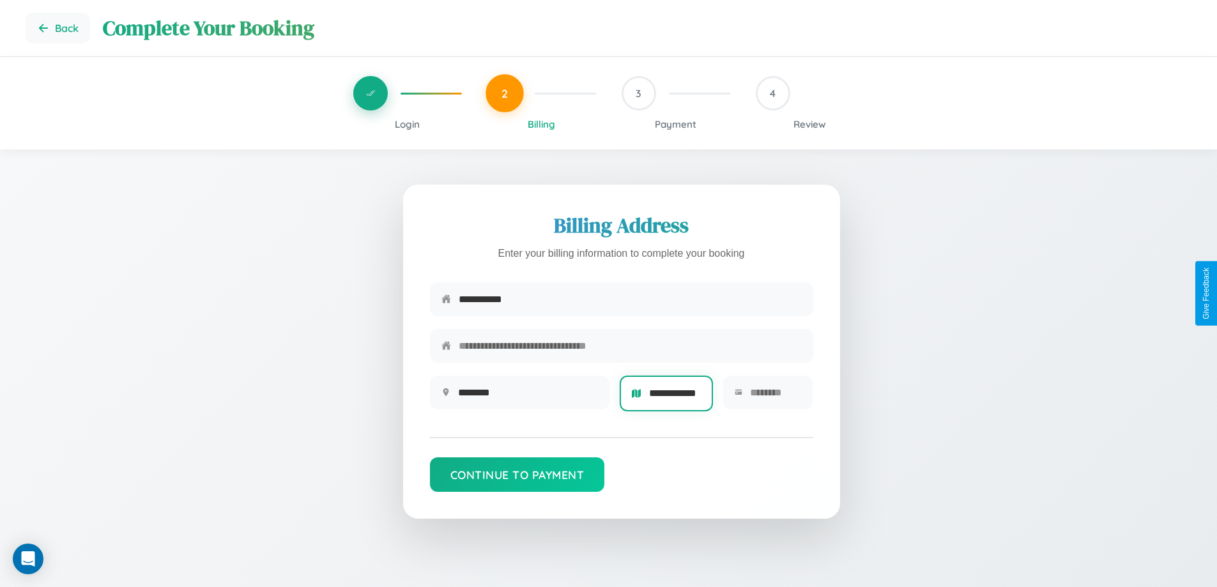
scroll to position [0, 11]
type input "**********"
click at [775, 397] on input "text" at bounding box center [776, 392] width 52 height 31
type input "*****"
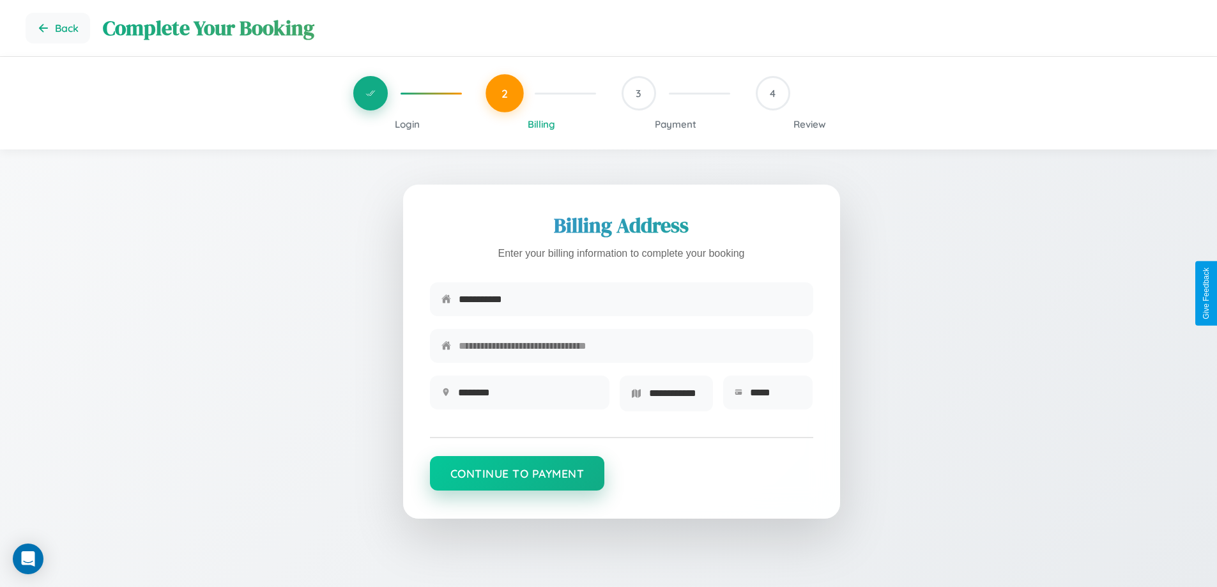
click at [517, 477] on button "Continue to Payment" at bounding box center [517, 473] width 175 height 35
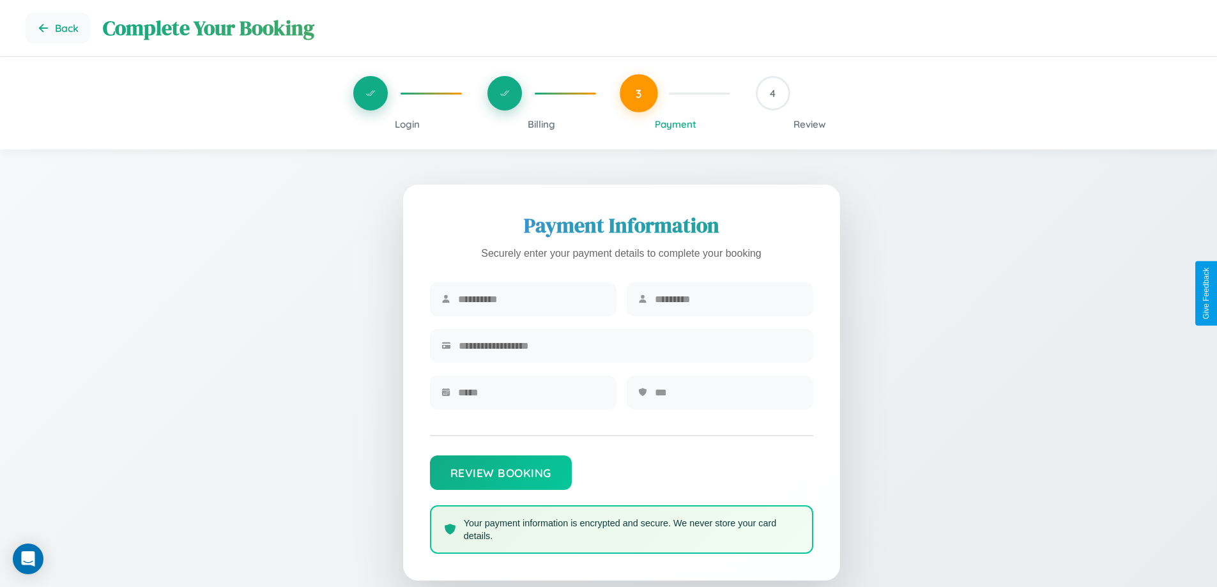
click at [531, 300] on input "text" at bounding box center [531, 299] width 147 height 31
type input "******"
click at [728, 300] on input "text" at bounding box center [728, 299] width 147 height 31
type input "******"
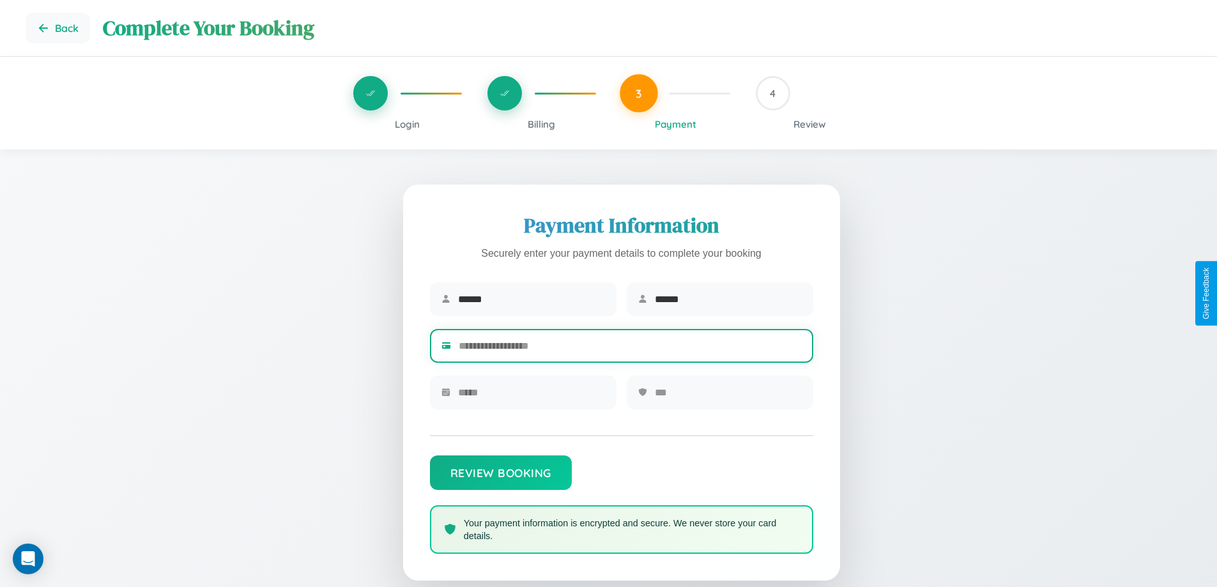
click at [630, 348] on input "text" at bounding box center [630, 345] width 343 height 31
type input "**********"
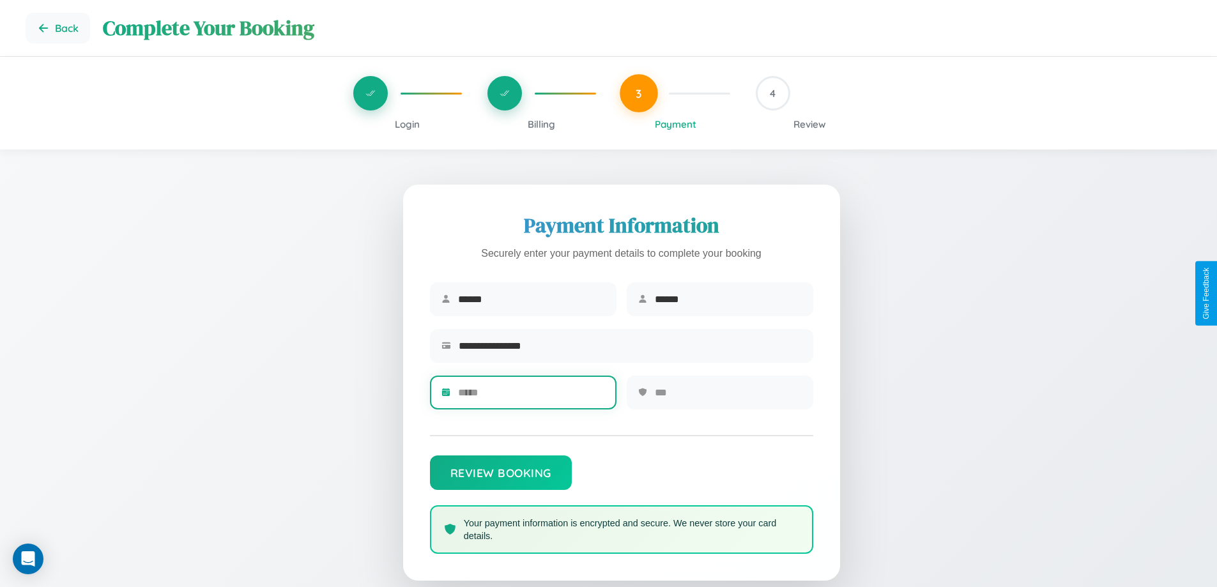
click at [531, 397] on input "text" at bounding box center [531, 392] width 147 height 31
type input "*****"
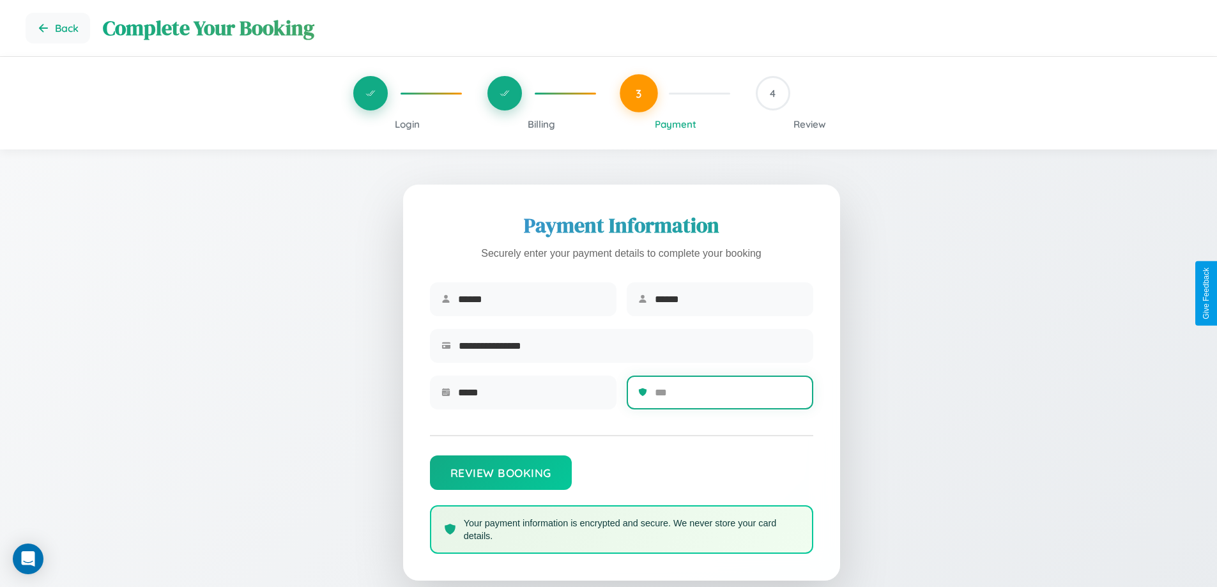
click at [728, 397] on input "text" at bounding box center [728, 392] width 147 height 31
type input "***"
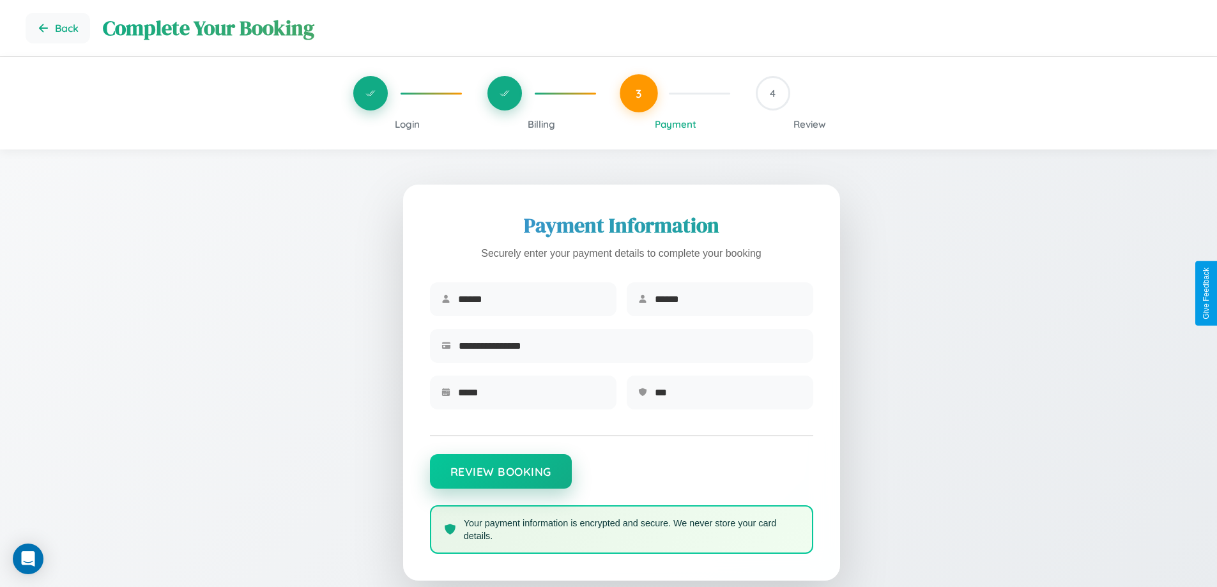
click at [500, 478] on button "Review Booking" at bounding box center [501, 471] width 142 height 35
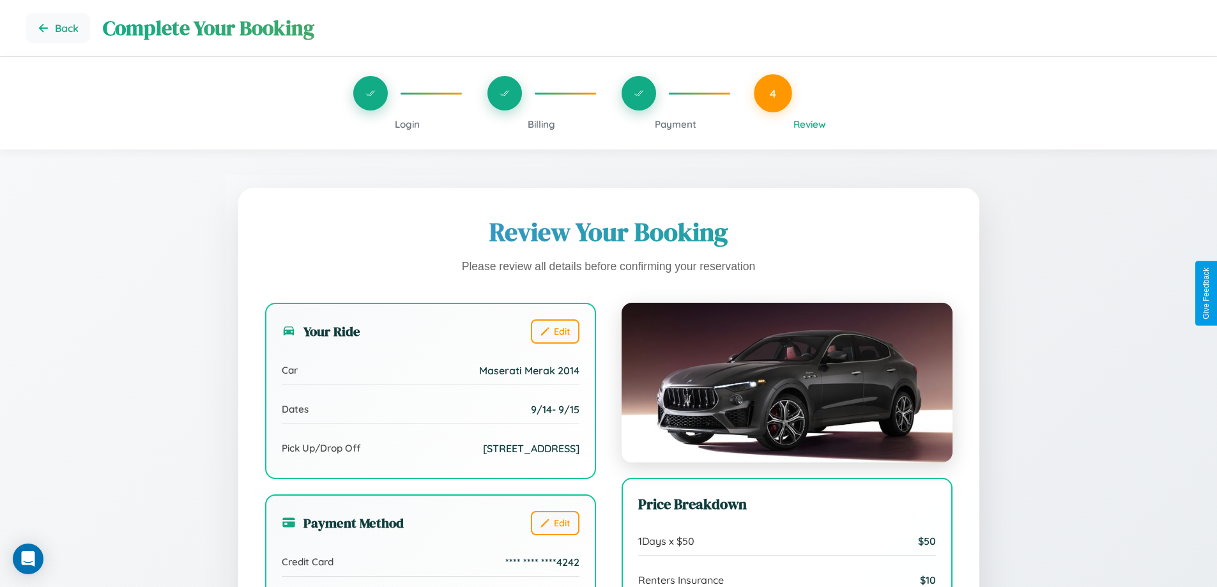
scroll to position [140, 0]
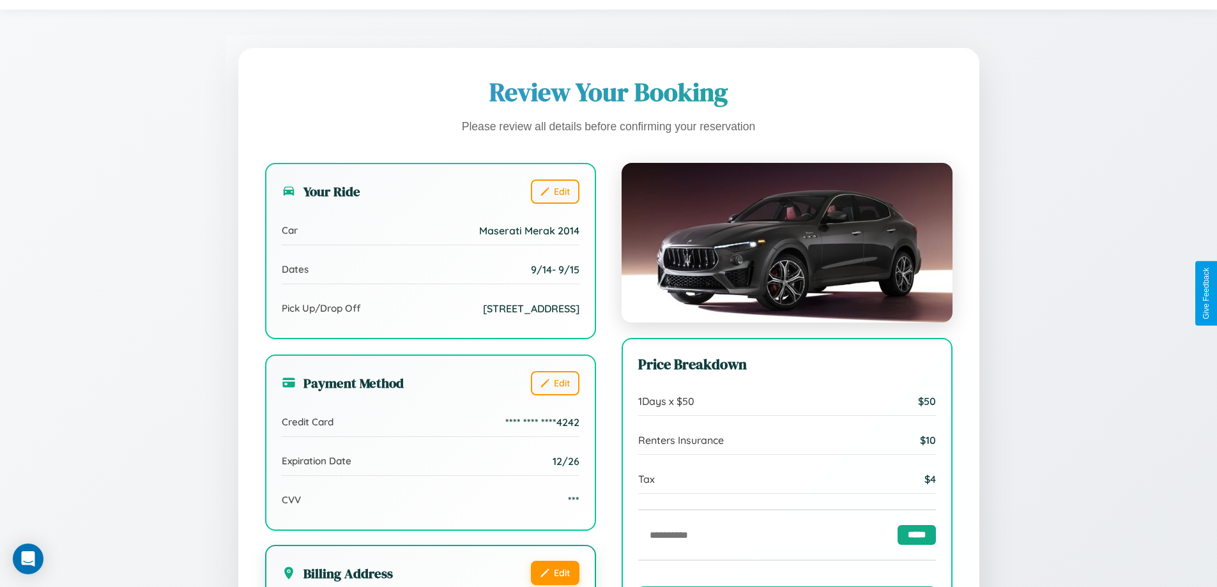
click at [555, 574] on button "Edit" at bounding box center [555, 573] width 49 height 24
click at [555, 573] on button "Edit" at bounding box center [555, 573] width 49 height 24
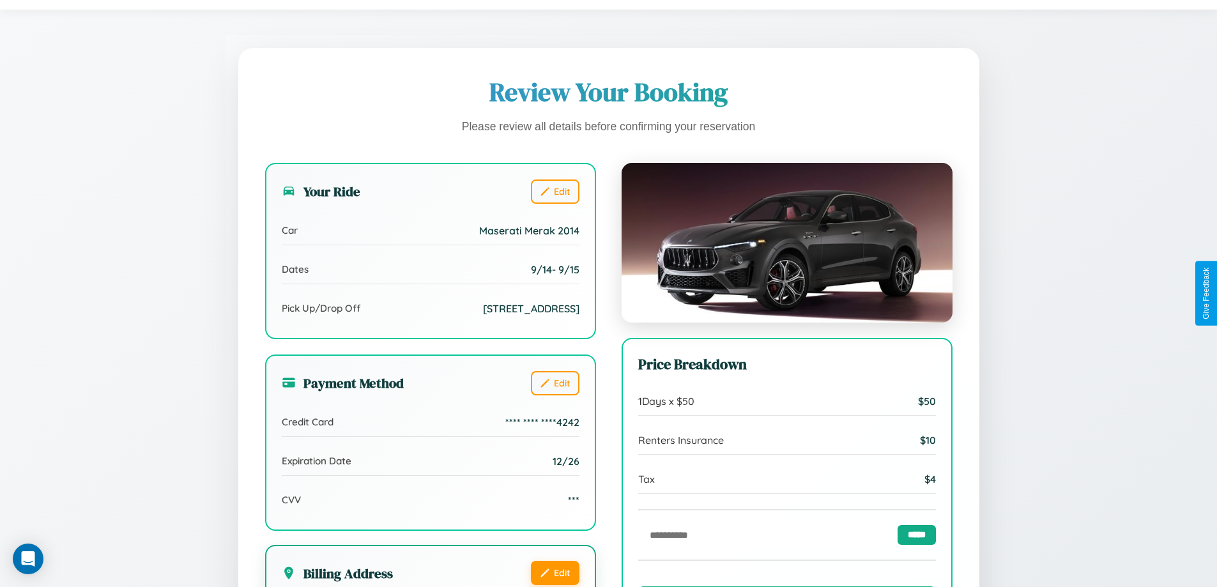
click at [555, 573] on button "Edit" at bounding box center [555, 573] width 49 height 24
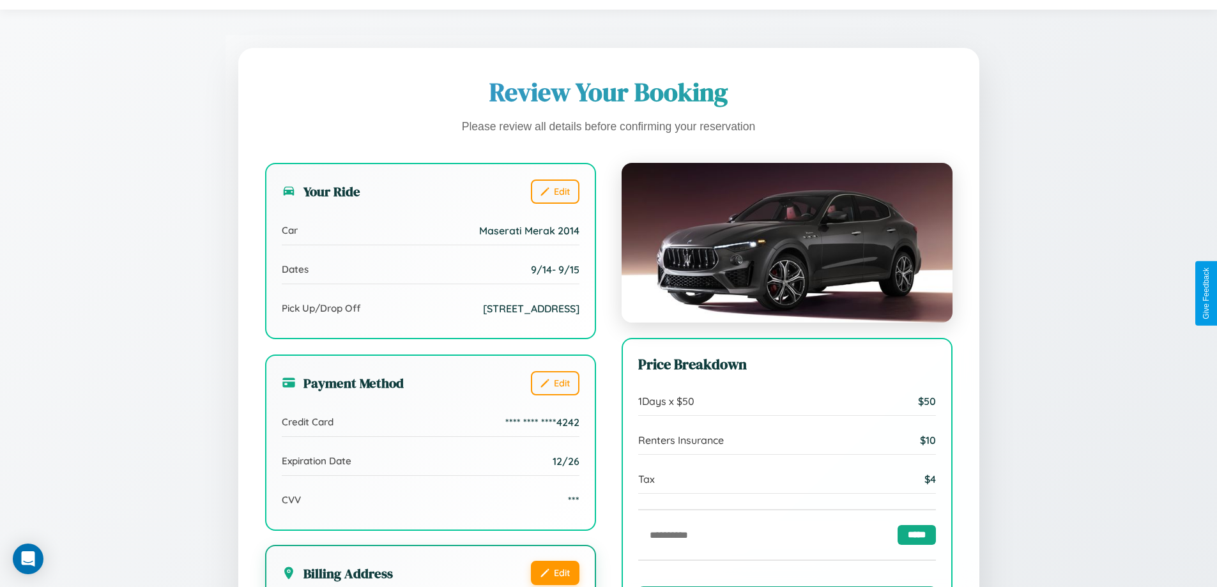
click at [555, 573] on button "Edit" at bounding box center [555, 573] width 49 height 24
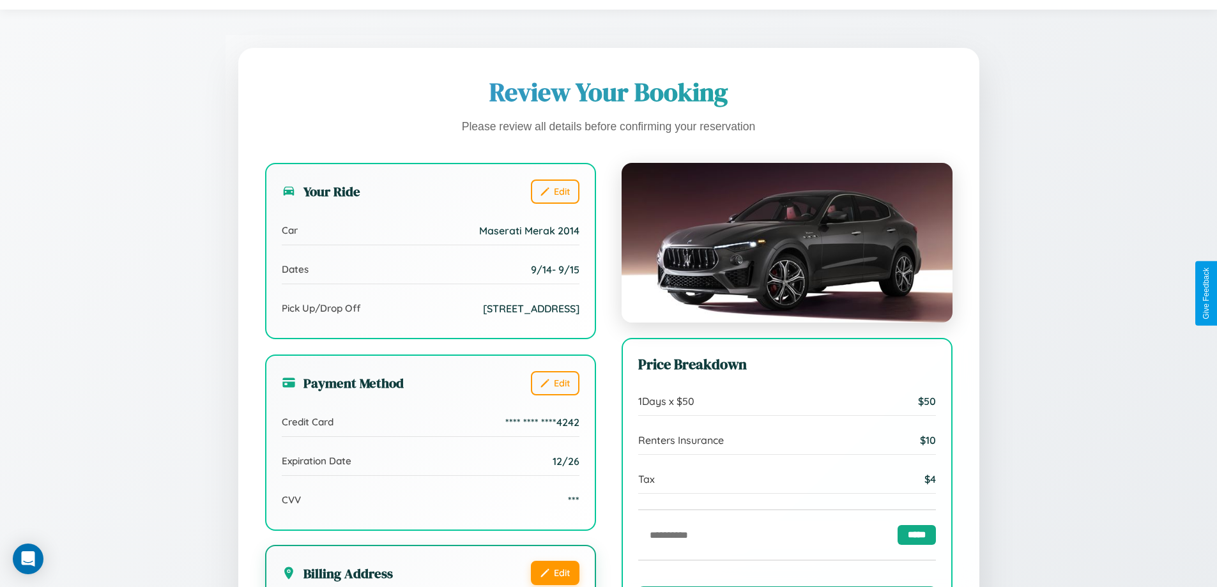
click at [555, 573] on button "Edit" at bounding box center [555, 573] width 49 height 24
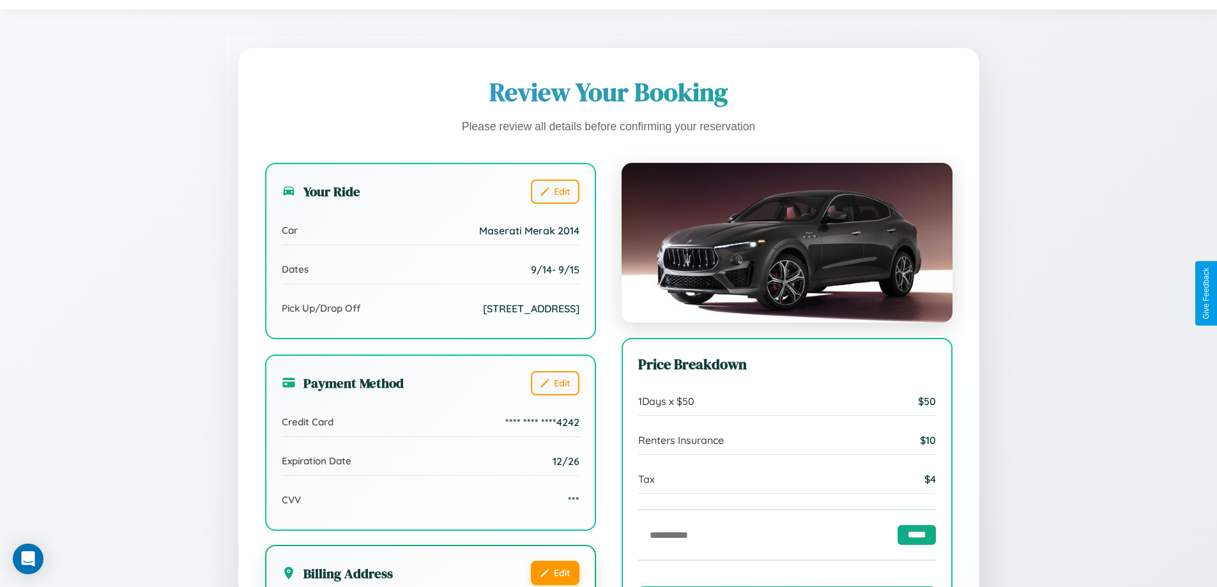
click at [555, 573] on button "Edit" at bounding box center [555, 573] width 49 height 24
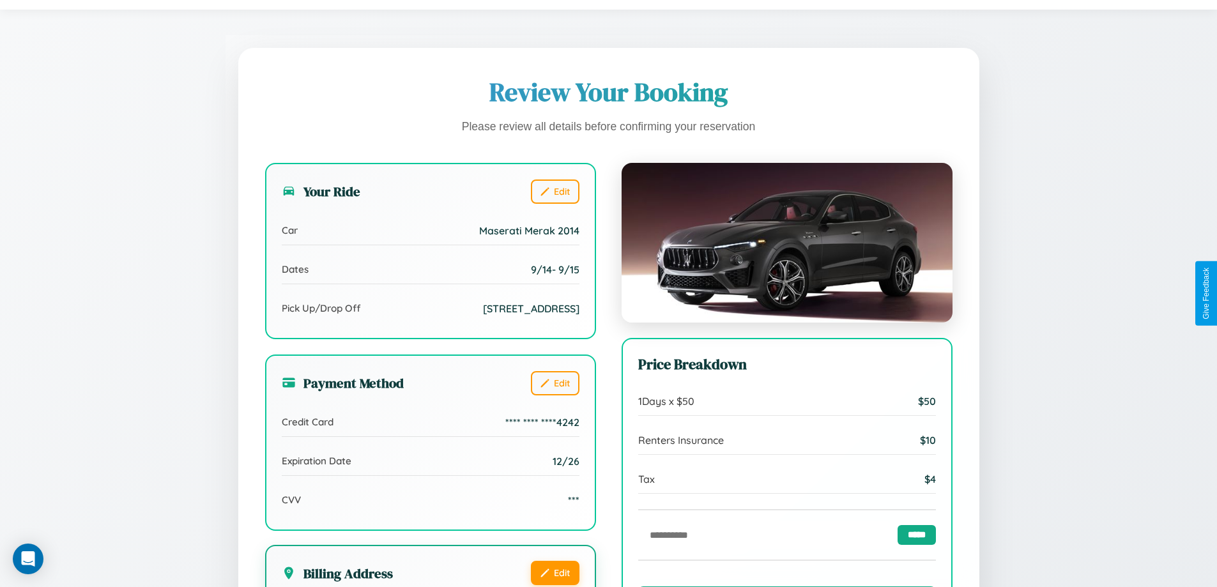
scroll to position [352, 0]
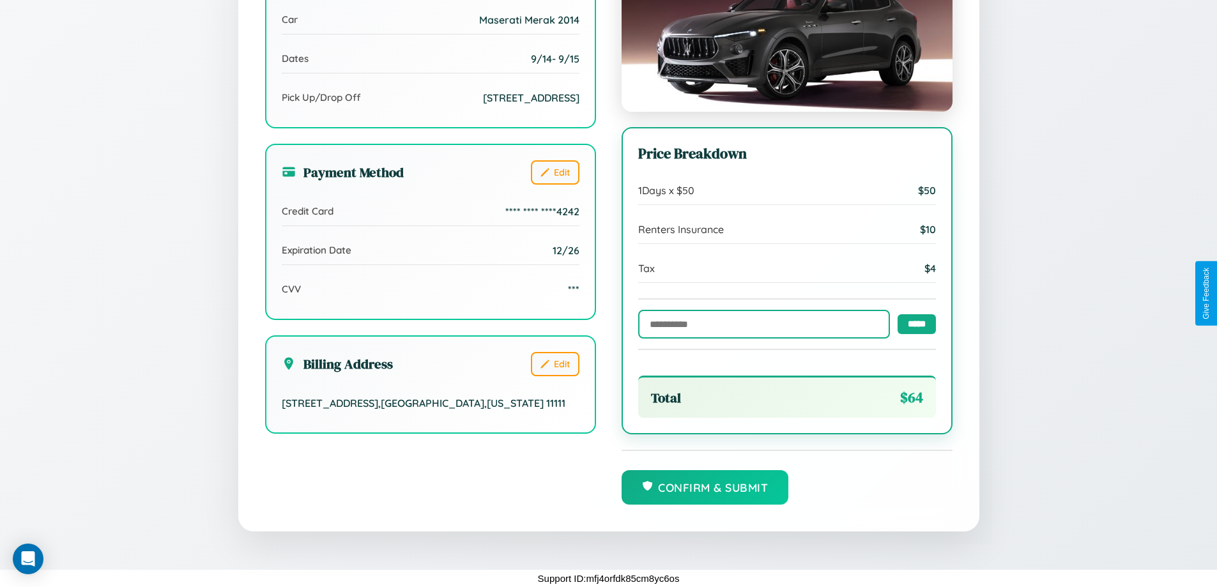
click at [760, 323] on input "text" at bounding box center [764, 324] width 252 height 29
type input "******"
click at [913, 323] on input "*****" at bounding box center [917, 324] width 38 height 20
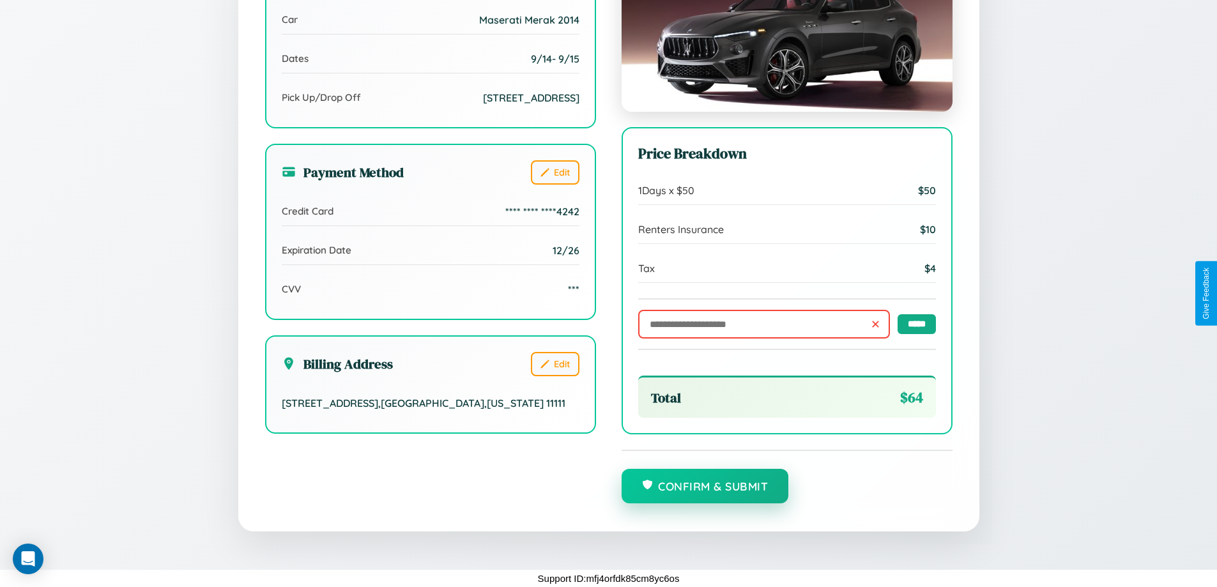
click at [705, 487] on button "Confirm & Submit" at bounding box center [705, 486] width 167 height 35
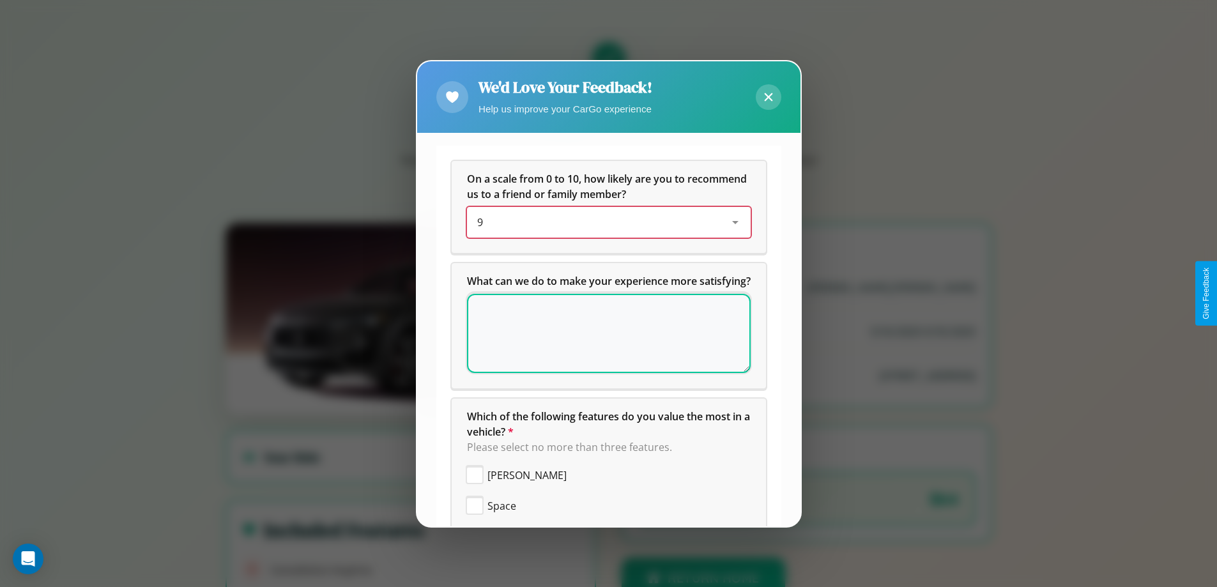
click at [604, 222] on div "9" at bounding box center [598, 222] width 243 height 15
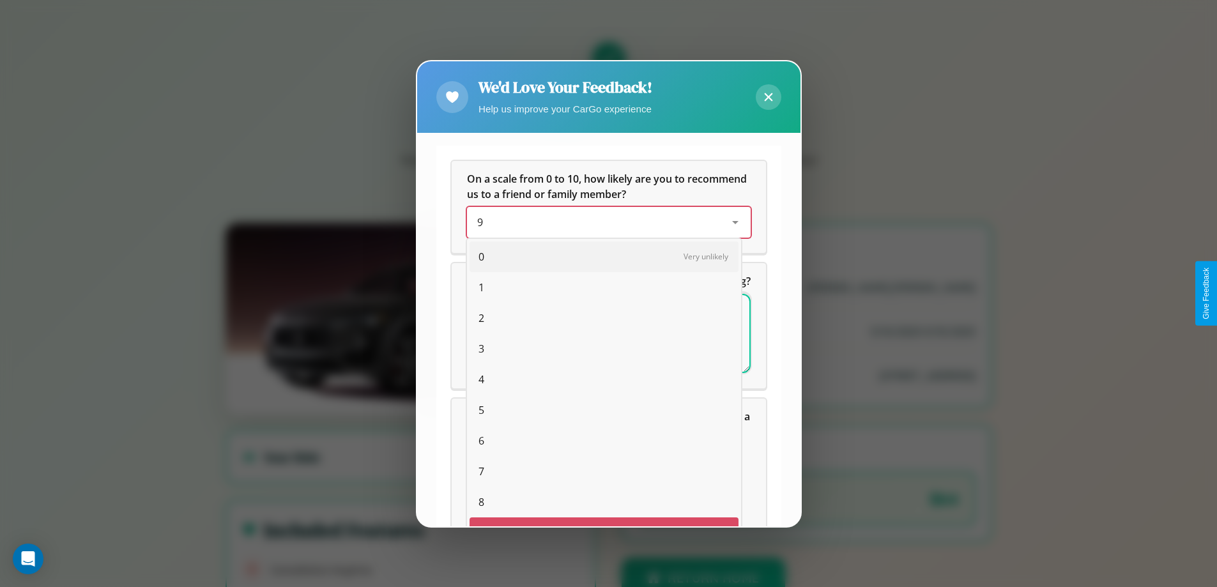
click at [479, 280] on span "1" at bounding box center [482, 287] width 6 height 15
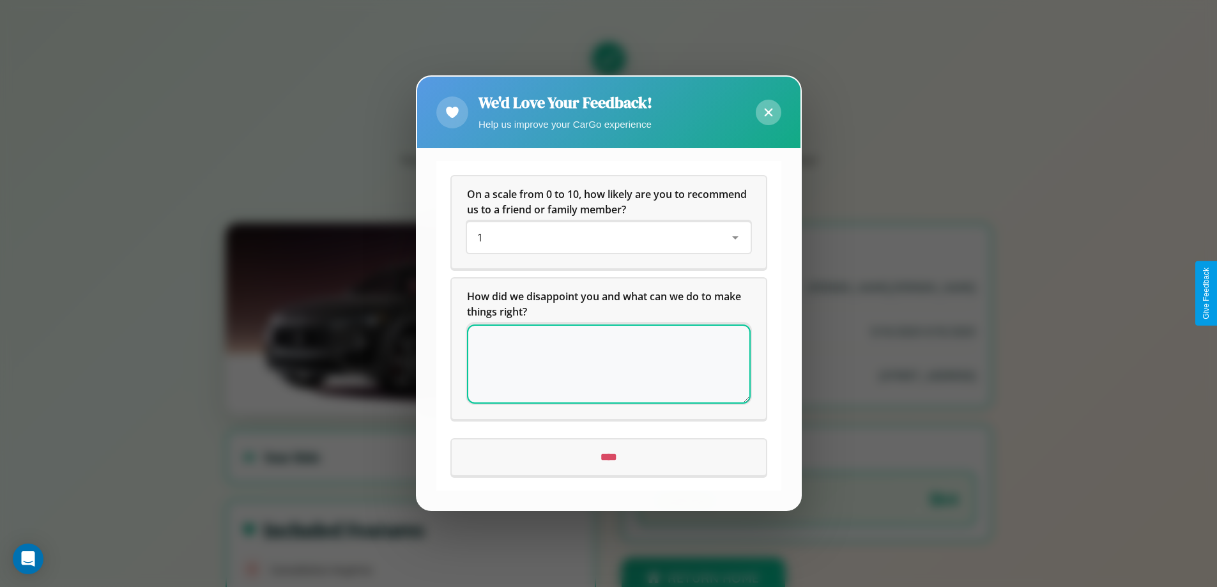
click at [768, 112] on icon at bounding box center [768, 113] width 8 height 8
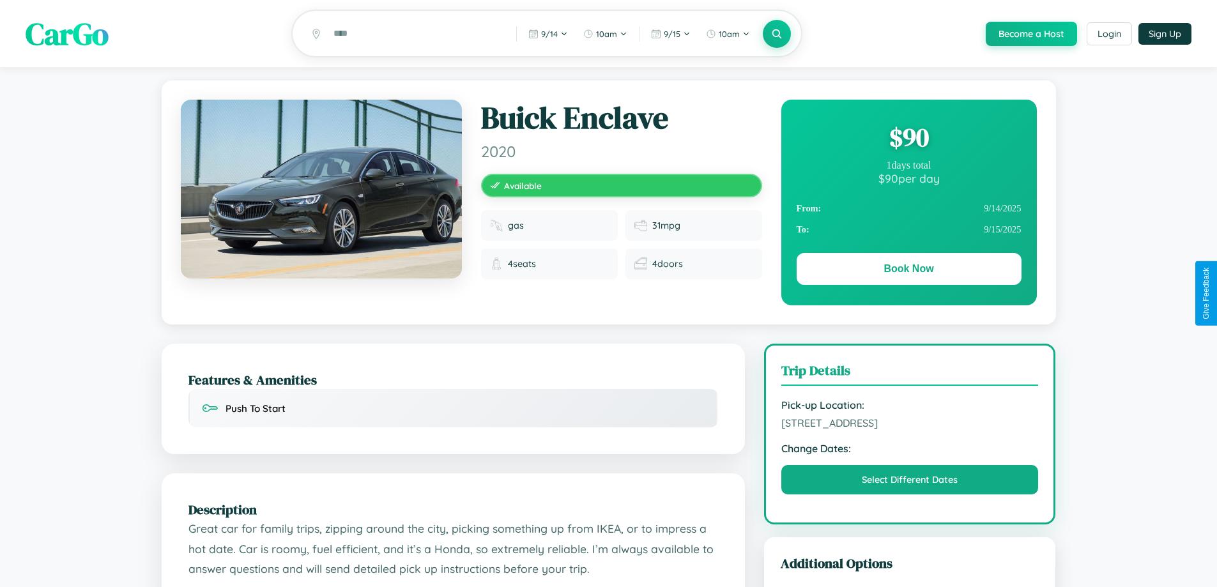
click at [909, 139] on div "$ 90" at bounding box center [909, 137] width 225 height 35
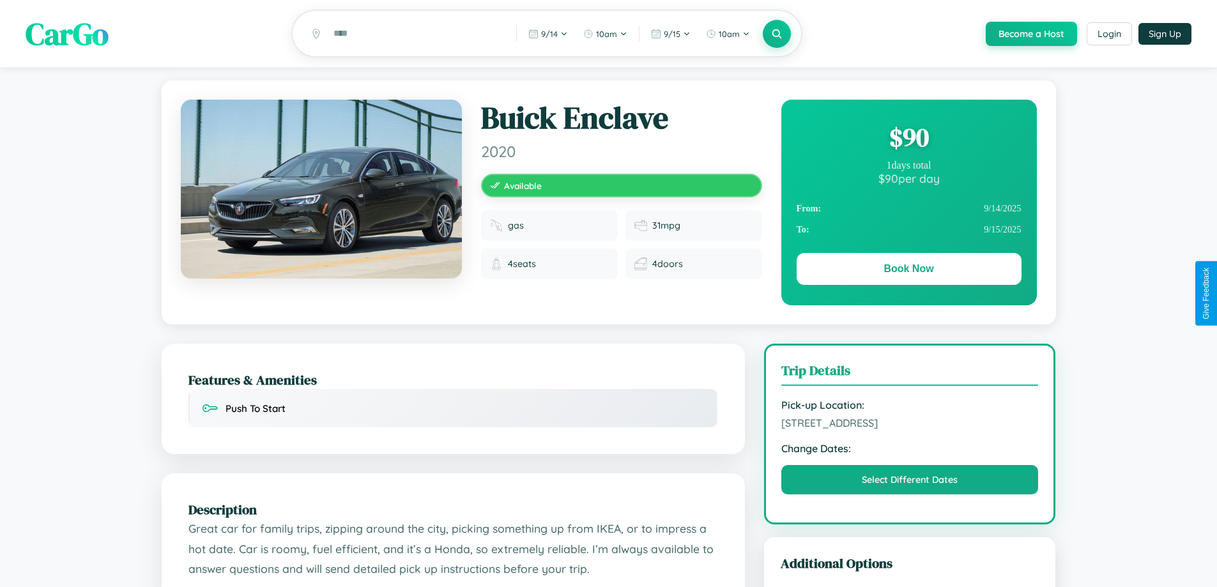
click at [909, 139] on div "$ 90" at bounding box center [909, 137] width 225 height 35
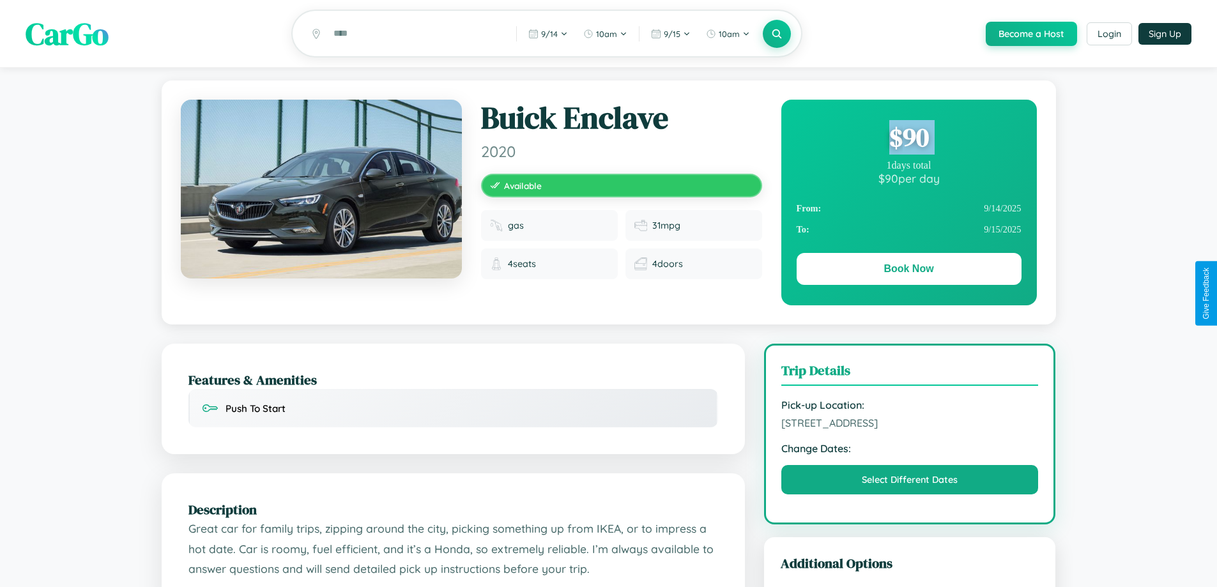
click at [909, 139] on div "$ 90" at bounding box center [909, 137] width 225 height 35
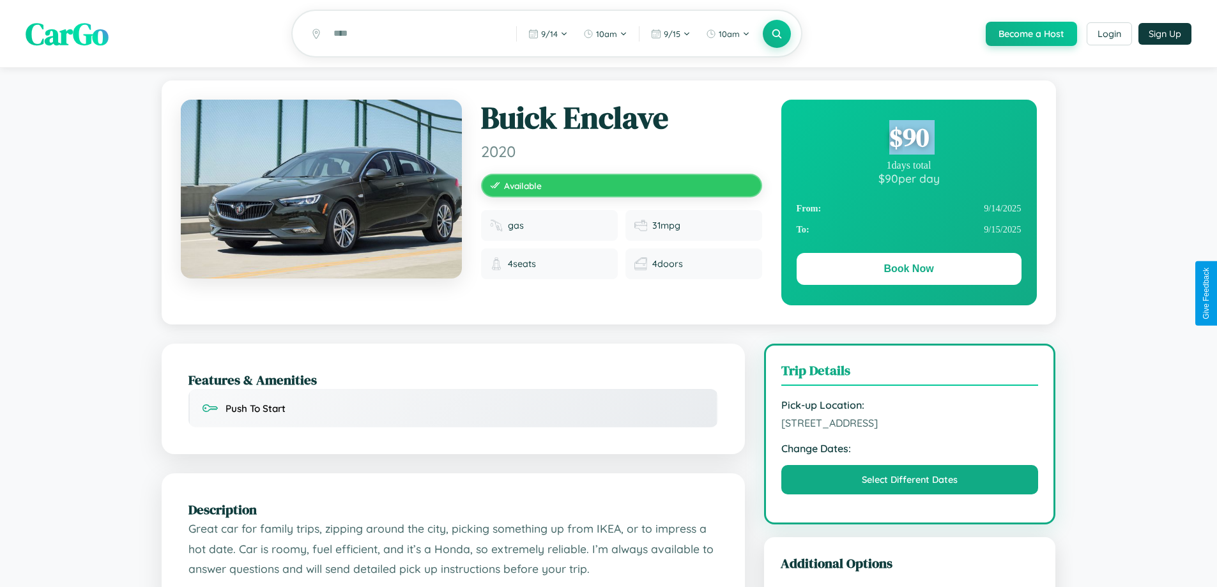
click at [909, 139] on div "$ 90" at bounding box center [909, 137] width 225 height 35
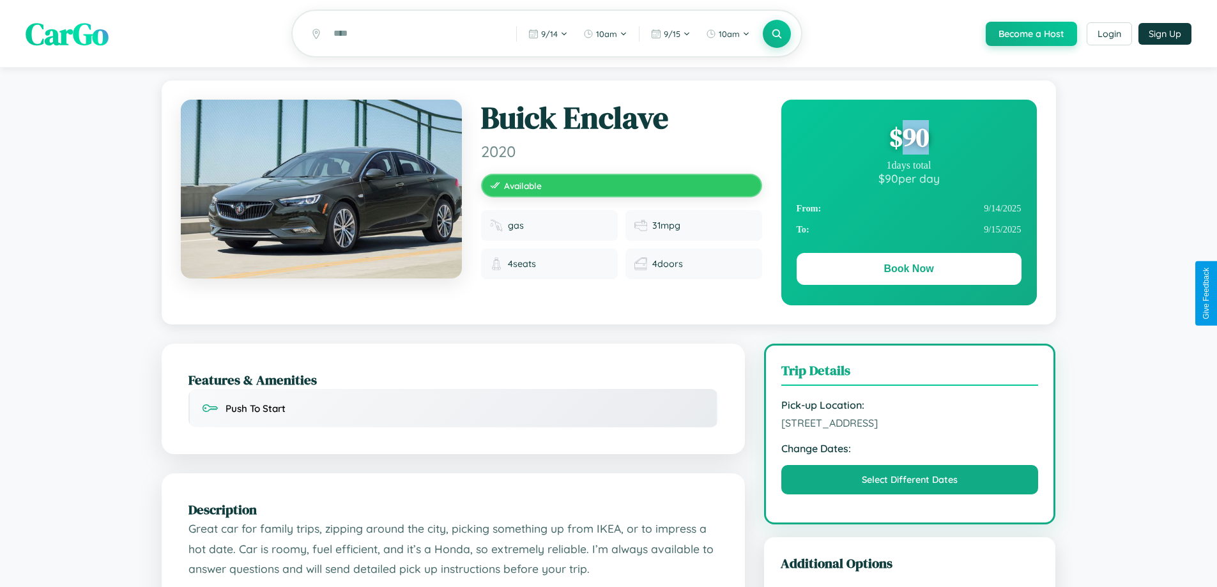
click at [909, 139] on div "$ 90" at bounding box center [909, 137] width 225 height 35
